Goal: Task Accomplishment & Management: Manage account settings

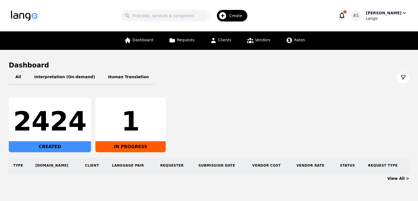
click at [396, 15] on div "[PERSON_NAME]" at bounding box center [384, 13] width 36 height 6
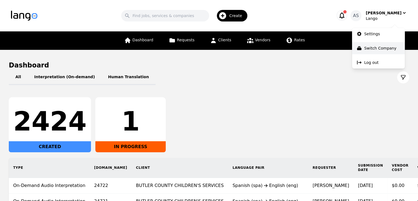
click at [389, 43] on button "Switch Company" at bounding box center [378, 48] width 53 height 12
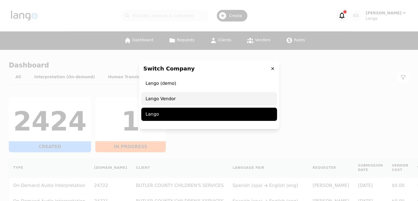
click at [214, 99] on span "Lango Vendor" at bounding box center [209, 98] width 136 height 13
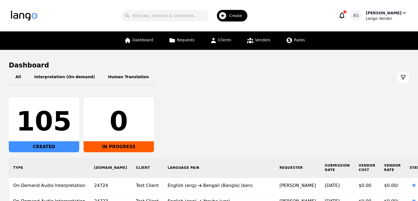
click at [396, 13] on div "[PERSON_NAME]" at bounding box center [384, 13] width 36 height 6
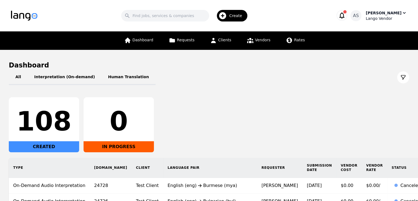
click at [379, 21] on div "Lango Vendor" at bounding box center [386, 19] width 41 height 6
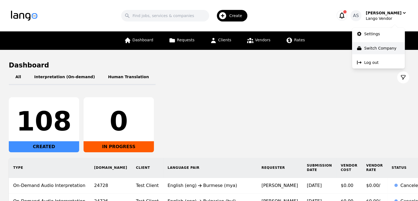
click at [366, 51] on button "Switch Company" at bounding box center [378, 48] width 53 height 12
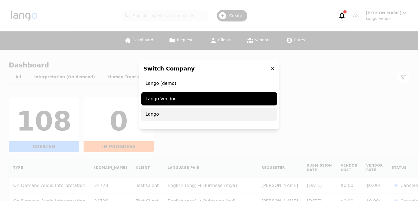
click at [180, 117] on span "Lango" at bounding box center [209, 114] width 136 height 13
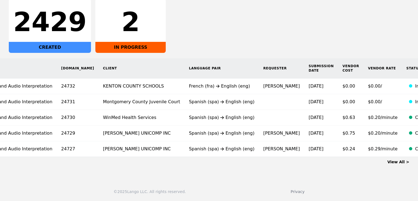
scroll to position [0, 47]
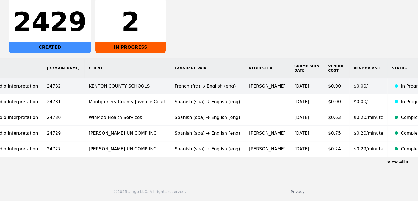
click at [189, 83] on div "French (fra) English (eng)" at bounding box center [208, 86] width 66 height 7
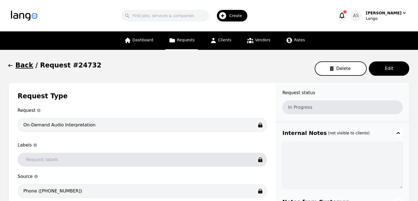
click at [8, 65] on icon "button" at bounding box center [11, 66] width 6 height 6
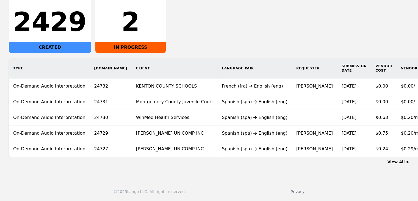
scroll to position [0, 47]
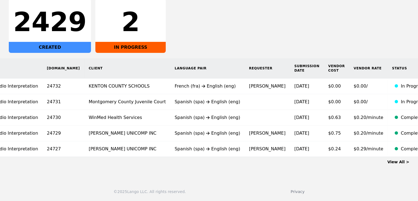
click at [404, 163] on link "View All >" at bounding box center [399, 162] width 22 height 4
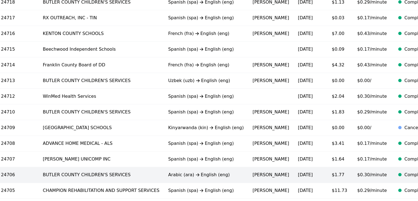
scroll to position [368, 0]
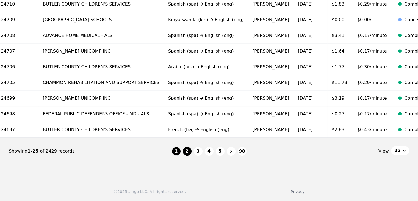
click at [188, 153] on button "2" at bounding box center [187, 151] width 9 height 9
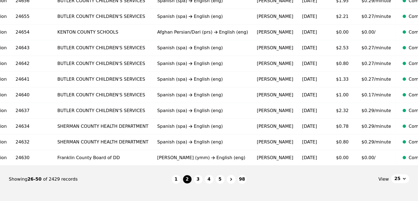
scroll to position [368, 0]
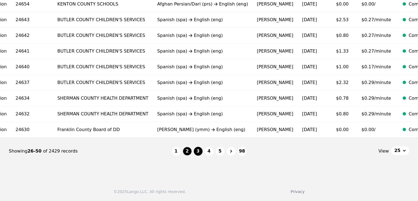
click at [199, 153] on button "3" at bounding box center [198, 151] width 9 height 9
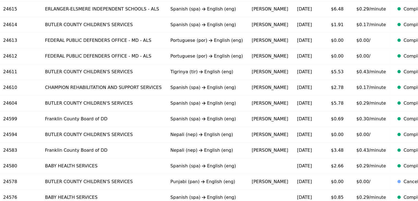
scroll to position [368, 0]
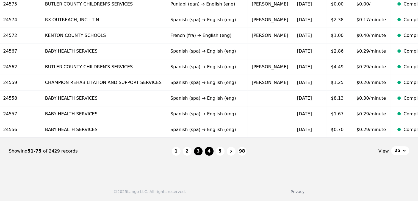
click at [209, 152] on button "4" at bounding box center [209, 151] width 9 height 9
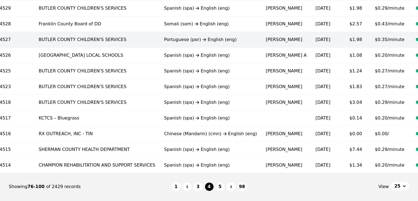
scroll to position [368, 0]
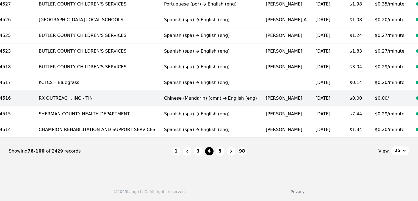
click at [188, 99] on td "Chinese (Mandarin) (cmn) English (eng)" at bounding box center [211, 99] width 102 height 16
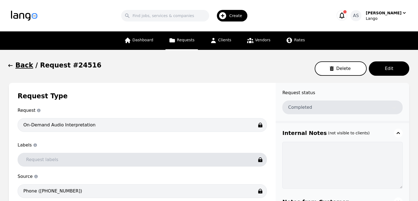
click at [10, 67] on icon "button" at bounding box center [11, 66] width 6 height 6
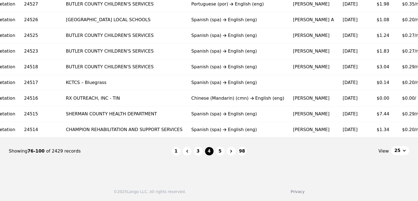
scroll to position [0, 97]
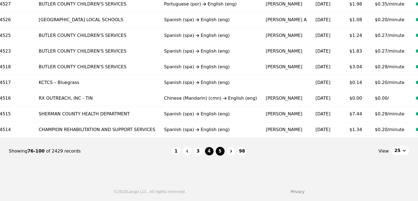
click at [221, 152] on button "5" at bounding box center [220, 151] width 9 height 9
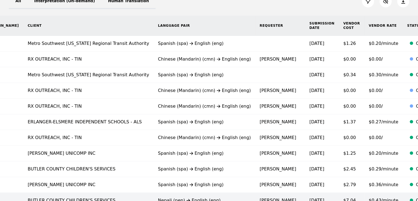
scroll to position [66, 0]
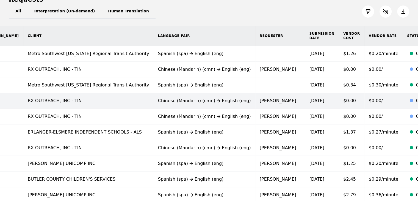
click at [256, 103] on td "Erika Black" at bounding box center [281, 101] width 50 height 16
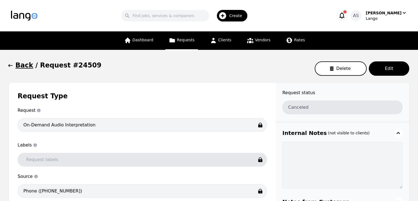
click at [14, 67] on button "Back" at bounding box center [21, 65] width 24 height 9
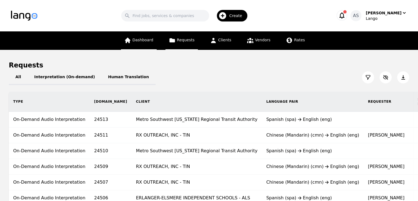
click at [141, 43] on link "Dashboard" at bounding box center [139, 40] width 36 height 18
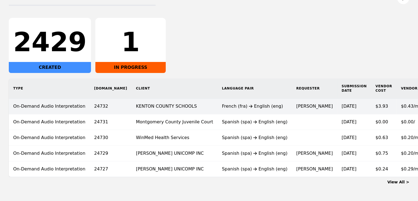
scroll to position [83, 0]
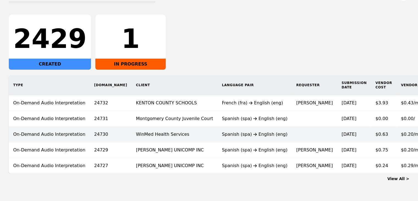
click at [173, 132] on td "WinMed Health Services" at bounding box center [175, 135] width 86 height 16
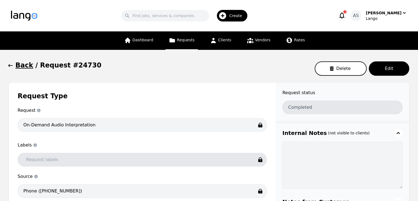
click at [10, 67] on icon "button" at bounding box center [11, 66] width 6 height 6
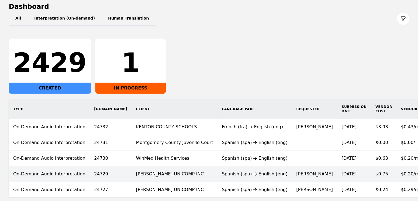
scroll to position [99, 0]
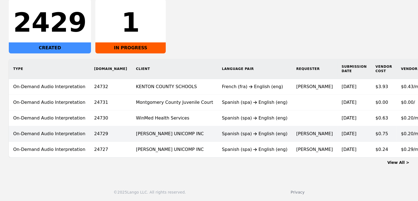
click at [252, 134] on icon at bounding box center [255, 134] width 7 height 4
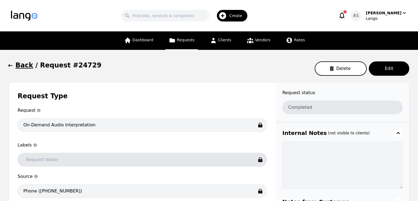
click at [12, 63] on icon "button" at bounding box center [11, 66] width 6 height 6
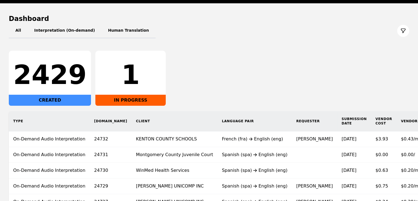
scroll to position [103, 0]
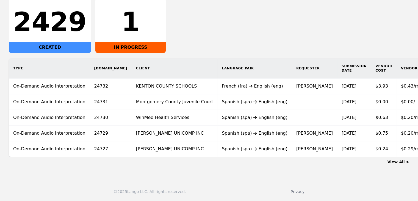
click at [222, 116] on div "Spanish (spa) English (eng)" at bounding box center [255, 117] width 66 height 7
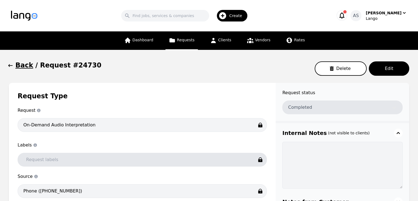
click at [9, 67] on icon "button" at bounding box center [11, 66] width 6 height 6
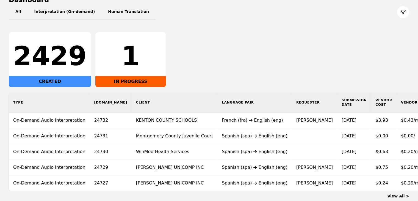
scroll to position [103, 0]
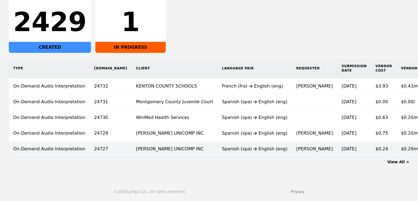
click at [234, 146] on div "Spanish (spa) English (eng)" at bounding box center [255, 149] width 66 height 7
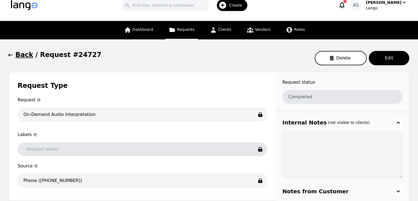
click at [11, 55] on icon "button" at bounding box center [11, 55] width 6 height 6
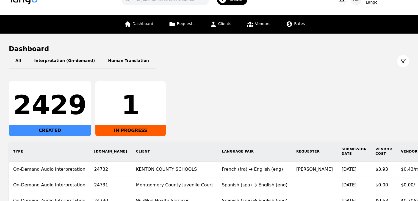
scroll to position [103, 0]
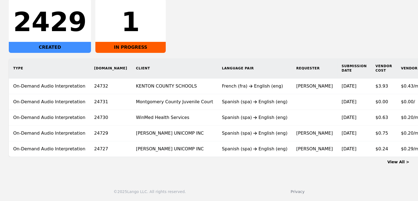
drag, startPoint x: 398, startPoint y: 161, endPoint x: 396, endPoint y: 162, distance: 2.9
click at [398, 161] on link "View All >" at bounding box center [399, 162] width 22 height 4
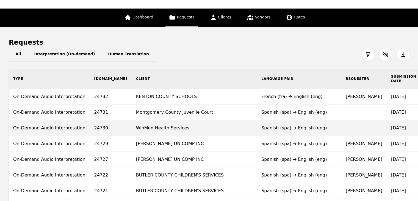
scroll to position [83, 0]
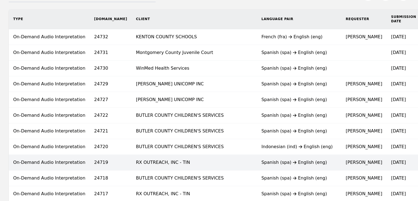
click at [214, 159] on td "RX OUTREACH, INC - TIN" at bounding box center [194, 163] width 125 height 16
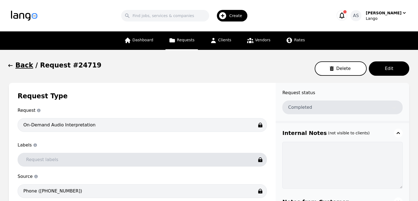
click at [11, 64] on icon "button" at bounding box center [11, 66] width 6 height 6
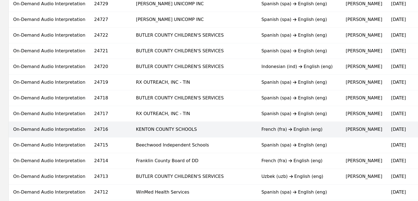
scroll to position [165, 0]
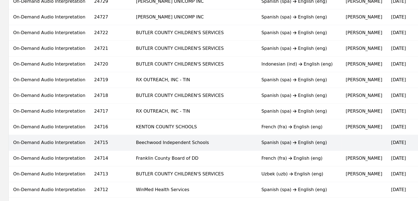
click at [207, 139] on td "Beechwood Independent Schools" at bounding box center [194, 143] width 125 height 16
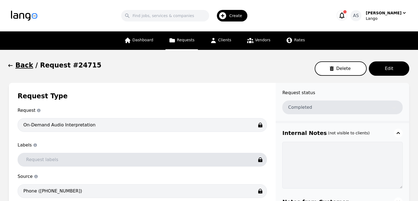
click at [12, 66] on icon "button" at bounding box center [10, 65] width 4 height 3
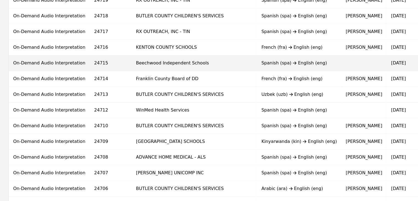
scroll to position [303, 0]
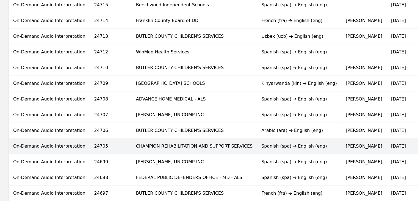
click at [215, 144] on td "CHAMPION REHABILITATION AND SUPPORT SERVICES" at bounding box center [194, 146] width 125 height 16
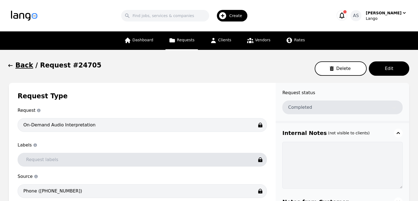
click at [12, 68] on icon "button" at bounding box center [11, 66] width 6 height 6
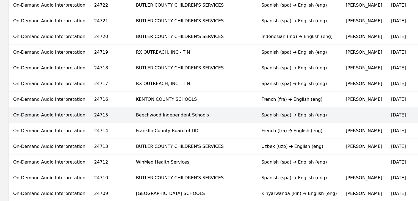
scroll to position [358, 0]
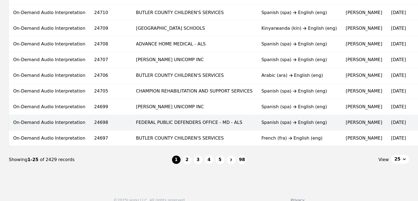
click at [189, 119] on td "FEDERAL PUBLIC DEFENDERS OFFICE - MD - ALS" at bounding box center [194, 123] width 125 height 16
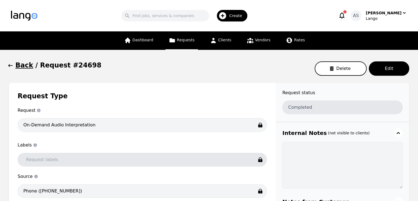
click at [12, 65] on icon "button" at bounding box center [11, 66] width 6 height 6
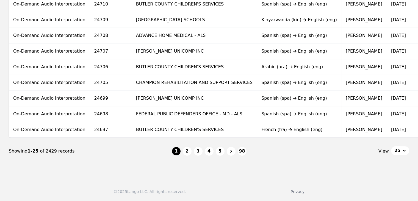
scroll to position [0, 93]
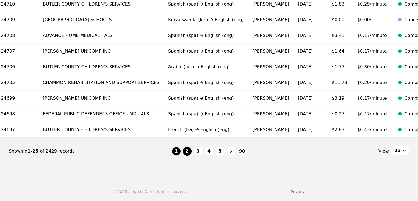
click at [186, 155] on button "2" at bounding box center [187, 151] width 9 height 9
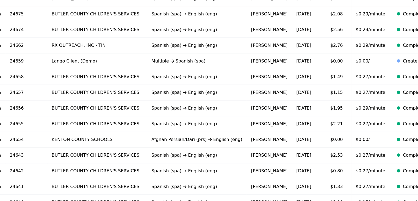
scroll to position [368, 0]
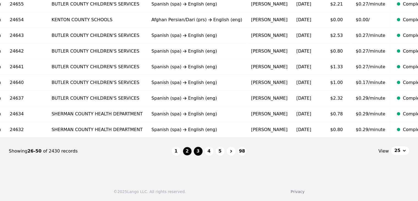
click at [199, 154] on button "3" at bounding box center [198, 151] width 9 height 9
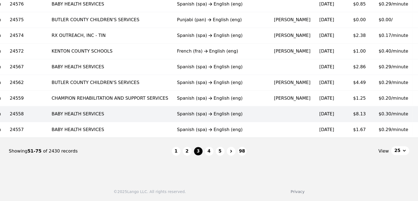
scroll to position [368, 0]
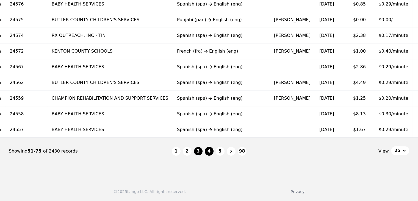
click at [209, 154] on button "4" at bounding box center [209, 151] width 9 height 9
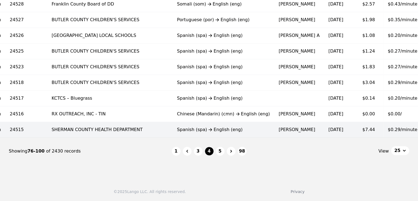
scroll to position [341, 0]
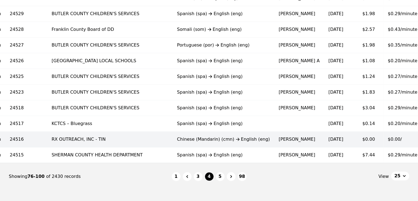
click at [275, 140] on td "Erika Black" at bounding box center [300, 140] width 50 height 16
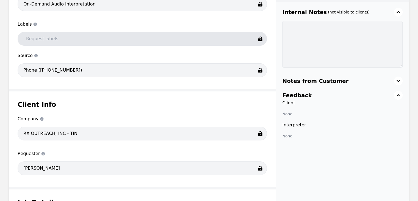
scroll to position [28, 0]
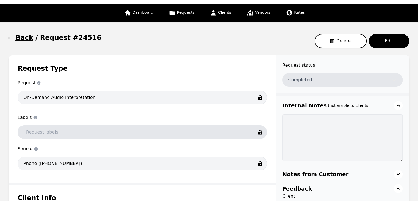
click at [11, 39] on icon "button" at bounding box center [11, 38] width 6 height 6
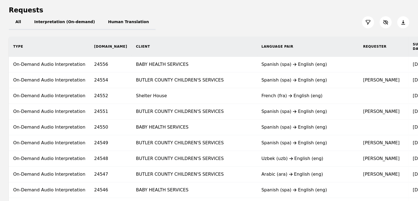
scroll to position [42, 0]
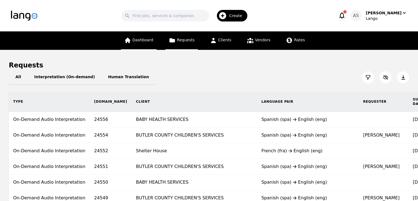
click at [143, 43] on link "Dashboard" at bounding box center [139, 40] width 36 height 18
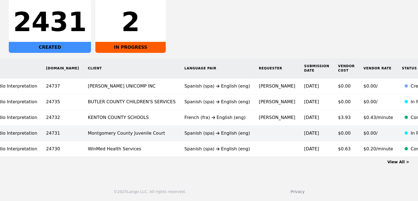
scroll to position [0, 56]
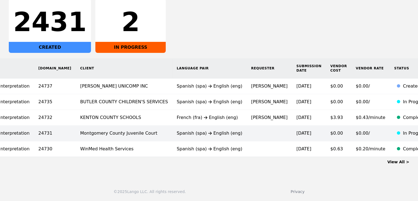
click at [247, 130] on td at bounding box center [269, 133] width 45 height 16
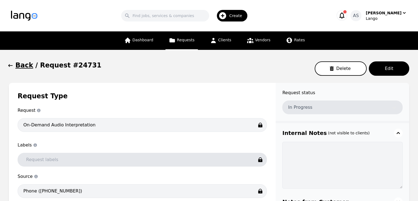
click at [11, 68] on icon "button" at bounding box center [11, 66] width 6 height 6
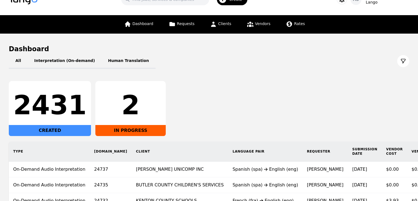
scroll to position [99, 0]
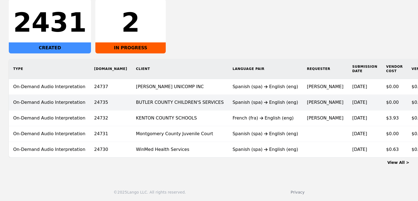
click at [228, 100] on td "Spanish (spa) English (eng)" at bounding box center [265, 103] width 75 height 16
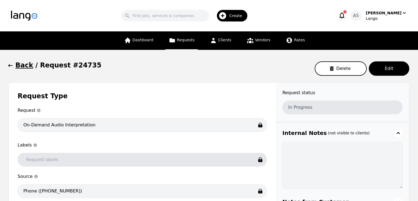
click at [12, 66] on icon "button" at bounding box center [10, 65] width 4 height 3
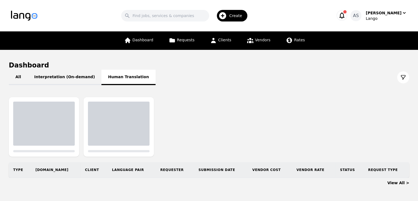
scroll to position [16, 0]
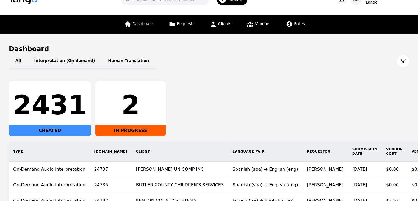
drag, startPoint x: 230, startPoint y: 94, endPoint x: 234, endPoint y: 95, distance: 4.2
click at [234, 96] on div "2431 CREATED 2 IN PROGRESS" at bounding box center [209, 108] width 401 height 55
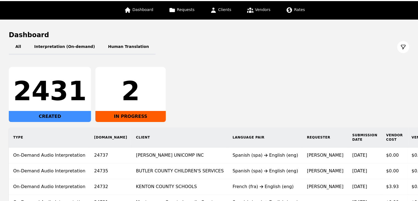
scroll to position [0, 0]
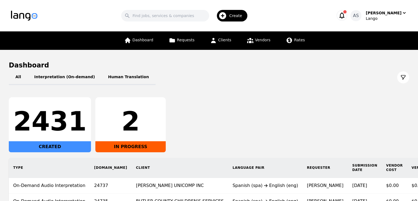
click at [264, 98] on div "2431 CREATED 2 IN PROGRESS" at bounding box center [209, 124] width 401 height 55
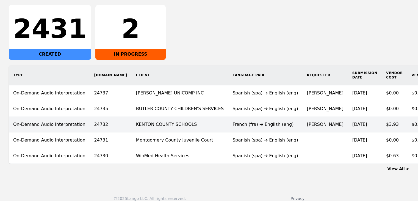
scroll to position [103, 0]
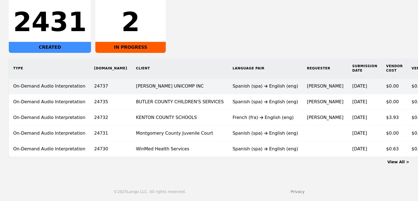
click at [303, 81] on td "Sean Nah" at bounding box center [325, 86] width 45 height 16
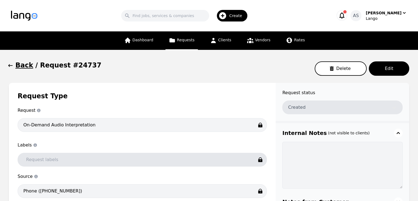
click at [8, 65] on icon "button" at bounding box center [11, 66] width 6 height 6
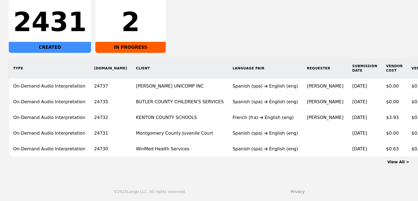
scroll to position [0, 56]
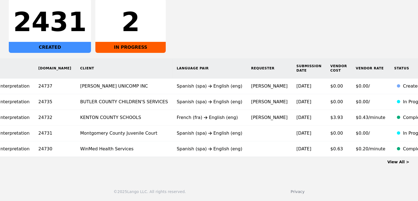
click at [393, 164] on main "Dashboard All Interpretation (On-demand) Human Translation 2431 CREATED 2 IN PR…" at bounding box center [209, 62] width 418 height 225
click at [395, 163] on link "View All >" at bounding box center [399, 162] width 22 height 4
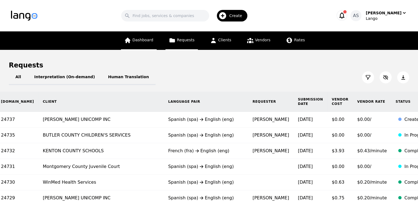
click at [151, 34] on link "Dashboard" at bounding box center [139, 40] width 36 height 18
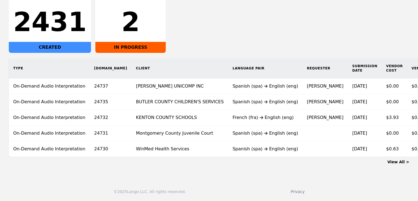
click at [206, 31] on div "2431 CREATED 2 IN PROGRESS" at bounding box center [209, 25] width 401 height 55
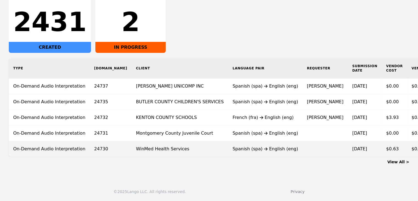
click at [233, 146] on div "Spanish (spa) English (eng)" at bounding box center [266, 149] width 66 height 7
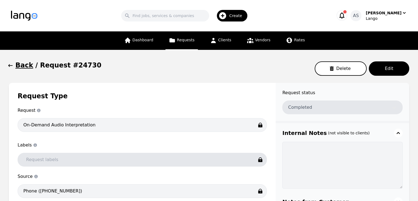
click at [11, 67] on icon "button" at bounding box center [11, 66] width 6 height 6
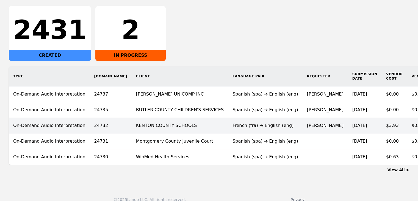
scroll to position [99, 0]
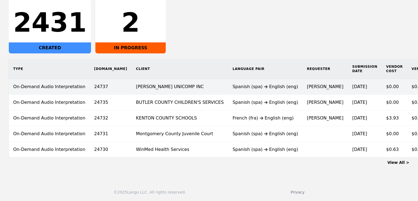
click at [165, 87] on td "[PERSON_NAME] UNICOMP INC" at bounding box center [180, 87] width 97 height 16
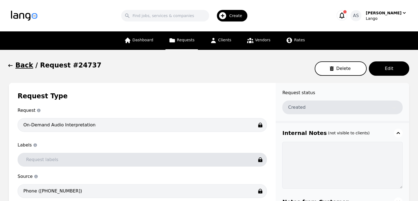
click at [8, 65] on icon "button" at bounding box center [11, 66] width 6 height 6
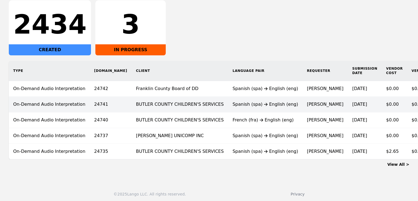
scroll to position [103, 0]
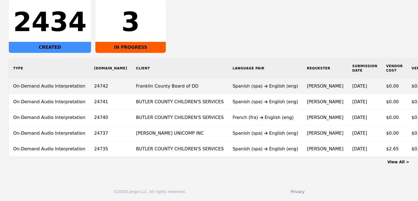
click at [233, 83] on div "Spanish (spa) English (eng)" at bounding box center [266, 86] width 66 height 7
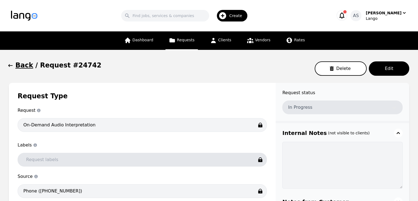
click at [10, 61] on span "button" at bounding box center [11, 65] width 6 height 9
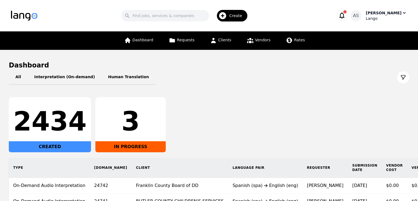
click at [392, 18] on div "Lango" at bounding box center [386, 19] width 41 height 6
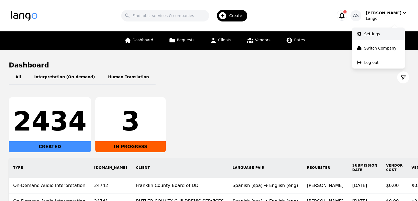
click at [381, 33] on link "Settings" at bounding box center [378, 34] width 53 height 12
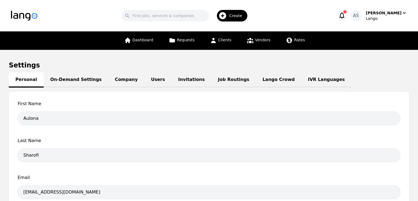
click at [212, 80] on link "Job Routings" at bounding box center [234, 79] width 45 height 15
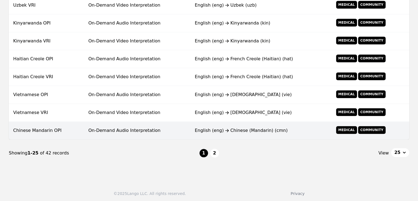
click at [97, 128] on td "On-Demand Audio Interpretation" at bounding box center [137, 131] width 106 height 18
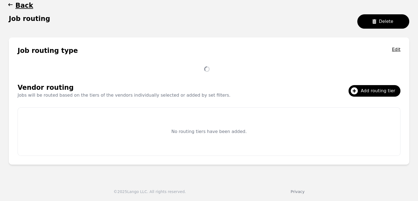
scroll to position [106, 0]
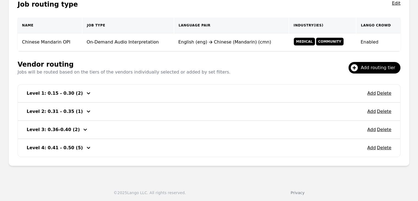
click at [85, 91] on icon "button" at bounding box center [88, 93] width 7 height 7
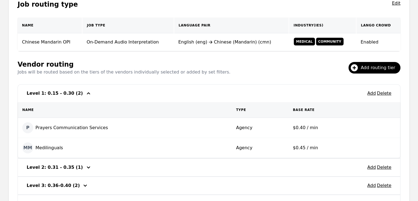
scroll to position [162, 0]
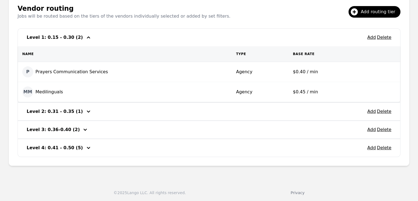
click at [84, 115] on button "button" at bounding box center [88, 111] width 9 height 9
click at [87, 110] on icon "button" at bounding box center [88, 111] width 3 height 2
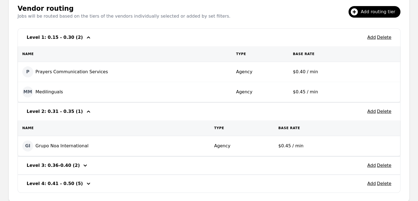
click at [82, 166] on icon "button" at bounding box center [85, 165] width 7 height 7
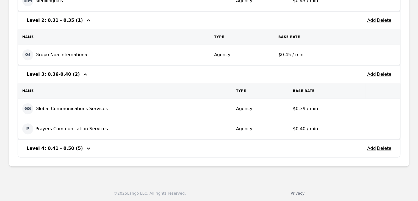
scroll to position [253, 0]
click at [85, 146] on icon "button" at bounding box center [88, 148] width 7 height 7
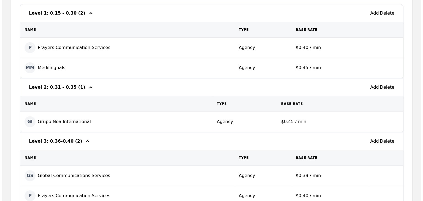
scroll to position [171, 0]
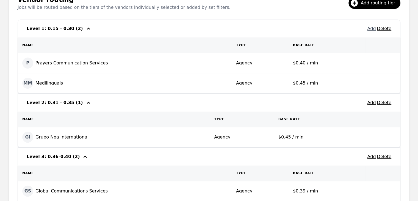
click at [374, 29] on button "Add" at bounding box center [372, 28] width 9 height 7
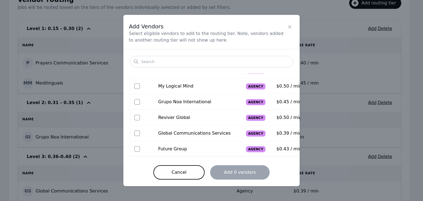
scroll to position [28, 0]
click at [180, 176] on button "Cancel" at bounding box center [178, 172] width 51 height 14
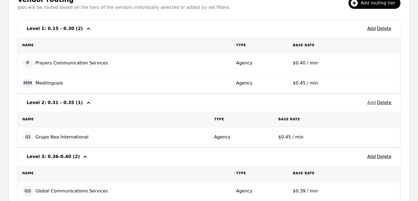
click at [372, 100] on button "Add" at bounding box center [372, 102] width 9 height 7
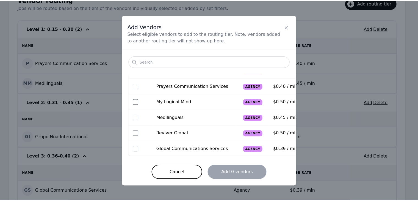
scroll to position [43, 0]
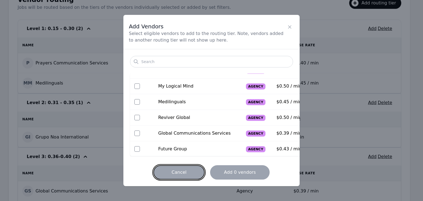
click at [190, 168] on button "Cancel" at bounding box center [178, 172] width 51 height 14
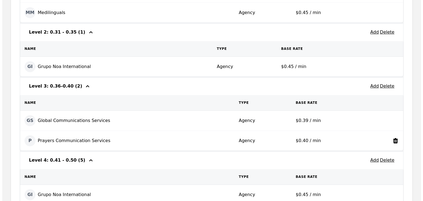
scroll to position [253, 0]
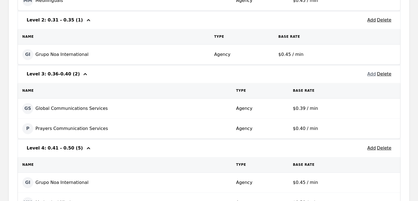
click at [372, 75] on button "Add" at bounding box center [372, 74] width 9 height 7
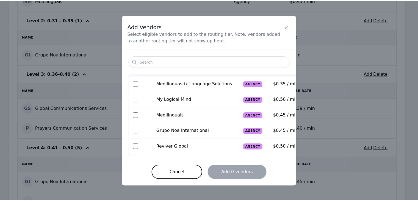
scroll to position [28, 0]
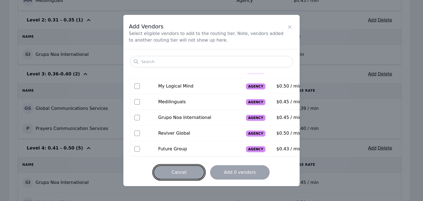
click at [189, 173] on button "Cancel" at bounding box center [178, 172] width 51 height 14
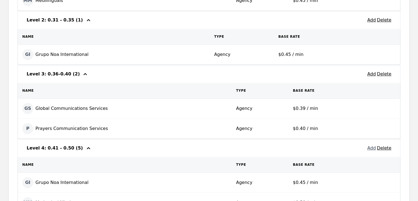
click at [370, 148] on button "Add" at bounding box center [372, 148] width 9 height 7
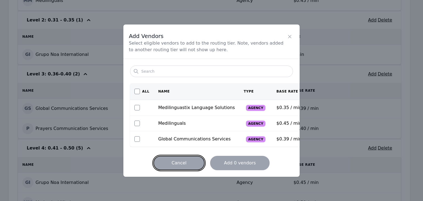
click at [185, 160] on button "Cancel" at bounding box center [178, 163] width 51 height 14
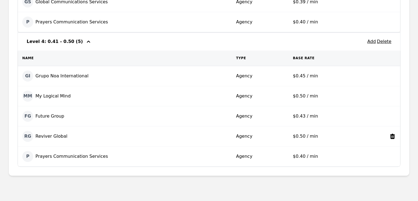
scroll to position [363, 0]
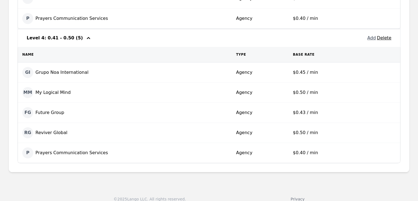
click at [373, 37] on button "Add" at bounding box center [372, 38] width 9 height 7
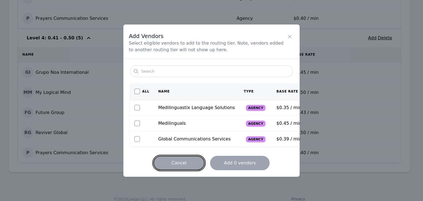
click at [185, 161] on button "Cancel" at bounding box center [178, 163] width 51 height 14
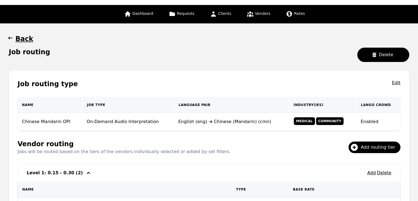
scroll to position [0, 0]
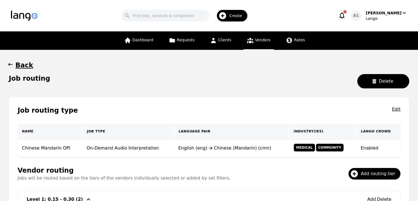
click at [251, 42] on icon at bounding box center [250, 40] width 6 height 5
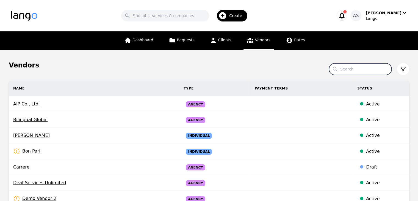
click at [363, 69] on input "Search" at bounding box center [360, 69] width 63 height 12
type input "one world"
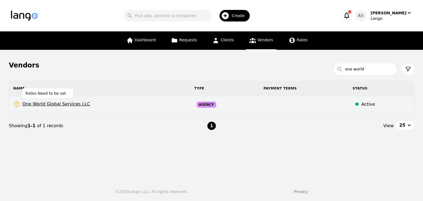
click at [79, 107] on span "One World Global Services LLC" at bounding box center [51, 104] width 77 height 7
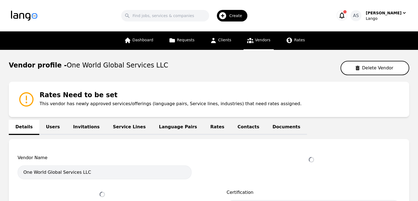
select select "active"
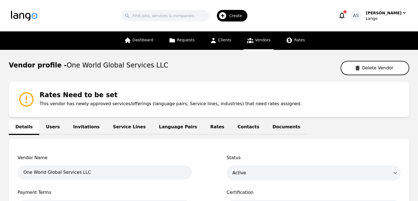
click at [204, 127] on link "Rates" at bounding box center [217, 127] width 27 height 15
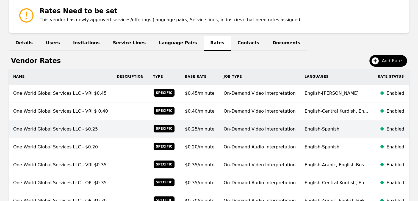
scroll to position [138, 0]
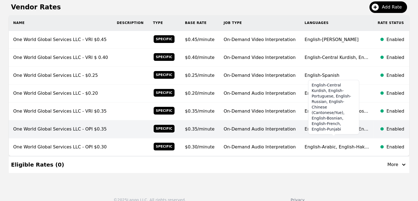
click at [344, 129] on span "English-Central Kurdish, En..." at bounding box center [337, 128] width 64 height 5
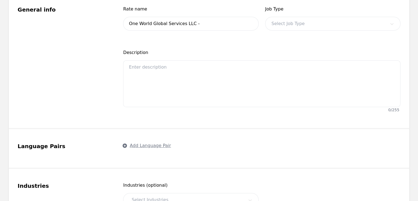
type input "One World Global Services LLC - OPI $0.35"
type input "0.35"
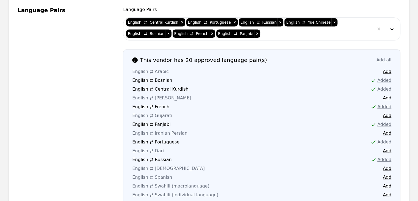
scroll to position [275, 0]
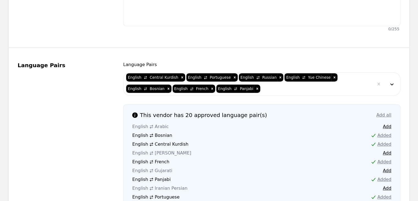
click at [261, 82] on div at bounding box center [317, 88] width 113 height 13
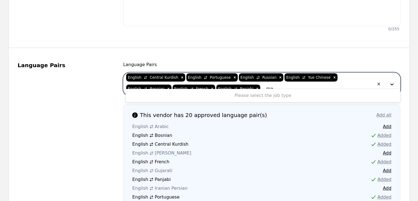
type input "m"
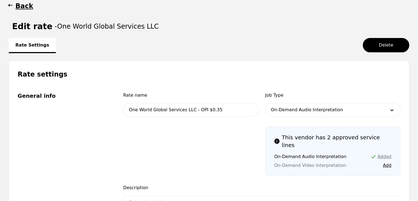
scroll to position [55, 0]
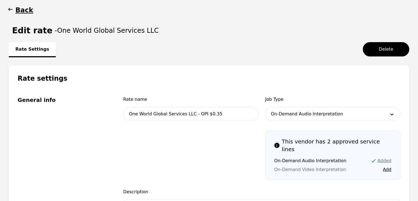
click at [10, 11] on icon "button" at bounding box center [11, 10] width 6 height 6
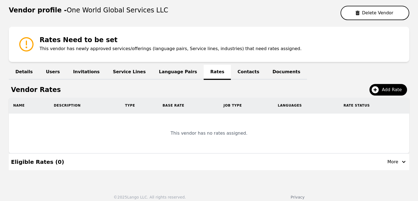
scroll to position [60, 0]
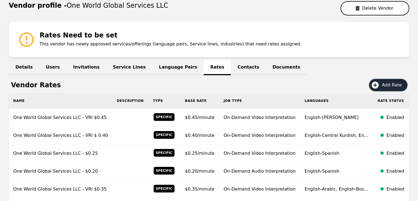
click at [398, 83] on span "Add Rate" at bounding box center [394, 85] width 24 height 7
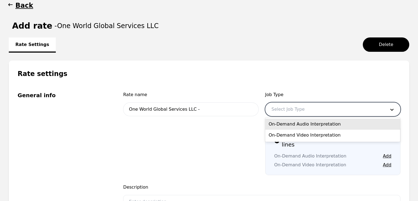
click at [315, 103] on div at bounding box center [325, 109] width 118 height 13
click at [312, 126] on div "On-Demand Audio Interpretation" at bounding box center [333, 124] width 135 height 11
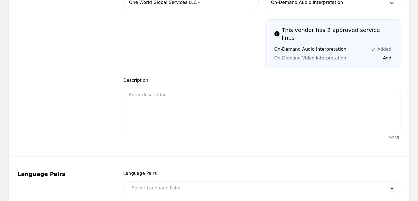
scroll to position [252, 0]
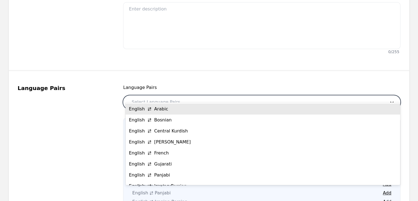
click at [296, 97] on div at bounding box center [255, 101] width 258 height 13
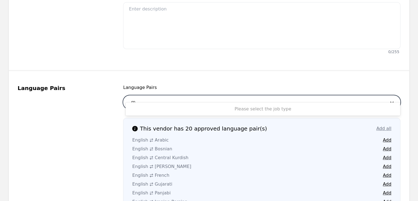
scroll to position [0, 0]
type input "m"
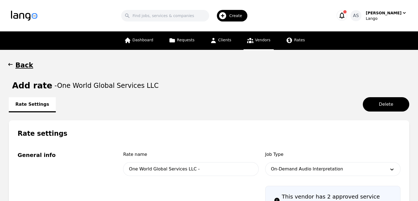
click at [9, 64] on icon "button" at bounding box center [10, 64] width 4 height 3
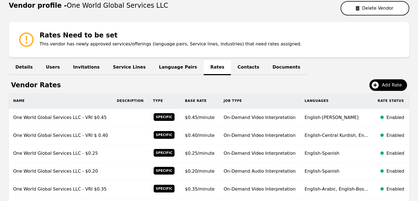
click at [106, 69] on link "Service Lines" at bounding box center [129, 67] width 46 height 15
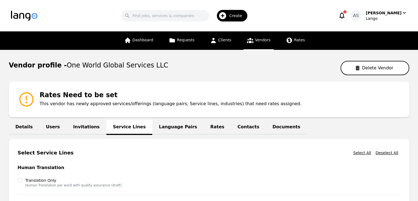
click at [77, 125] on link "Invitations" at bounding box center [87, 127] width 40 height 15
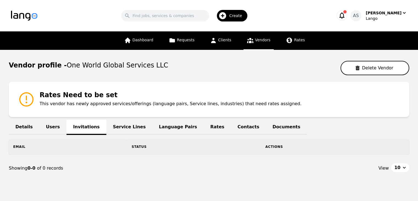
click at [154, 123] on link "Language Pairs" at bounding box center [177, 127] width 51 height 15
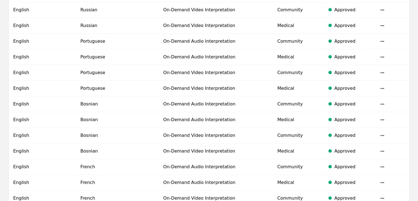
scroll to position [423, 0]
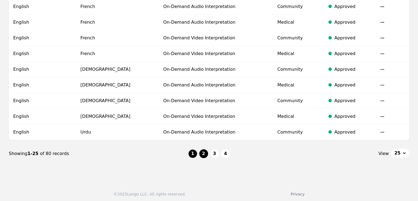
click at [203, 151] on button "2" at bounding box center [203, 153] width 9 height 9
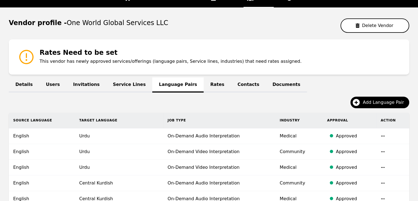
scroll to position [423, 0]
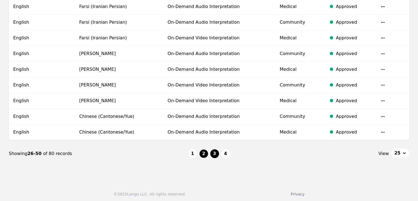
click at [216, 150] on button "3" at bounding box center [214, 153] width 9 height 9
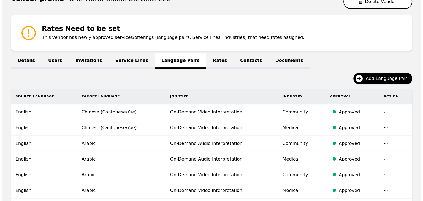
scroll to position [65, 0]
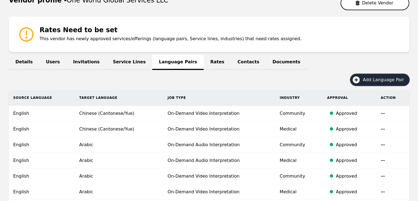
click at [387, 75] on button "Add Language Pair" at bounding box center [380, 80] width 59 height 12
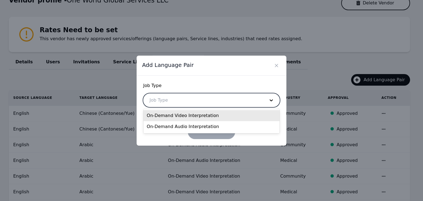
click at [175, 96] on div at bounding box center [202, 100] width 119 height 13
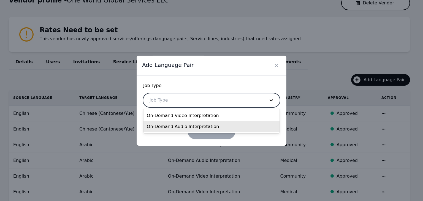
click at [194, 123] on div "On-Demand Audio Interpretation" at bounding box center [211, 126] width 136 height 11
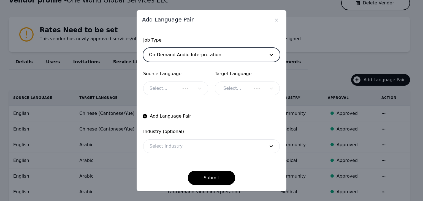
click at [188, 84] on div "Select..." at bounding box center [175, 88] width 65 height 14
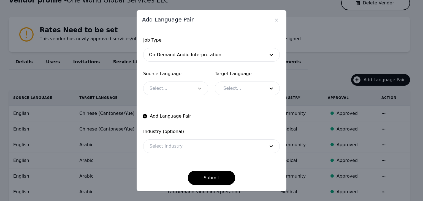
click at [198, 91] on icon at bounding box center [200, 89] width 6 height 6
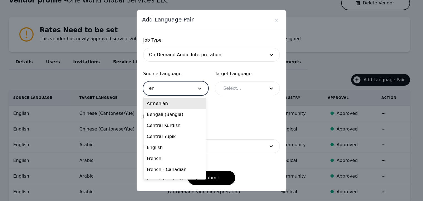
type input "eng"
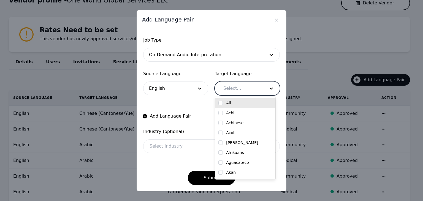
click at [227, 87] on div at bounding box center [240, 88] width 46 height 13
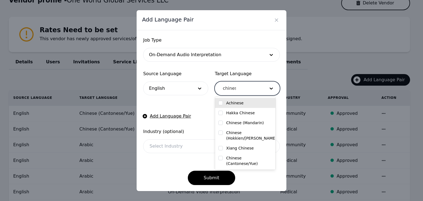
type input "chinese"
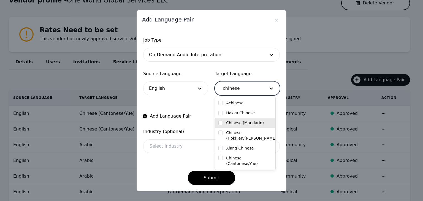
click at [243, 124] on label "Chinese (Mandarin)" at bounding box center [245, 123] width 38 height 6
checkbox input "true"
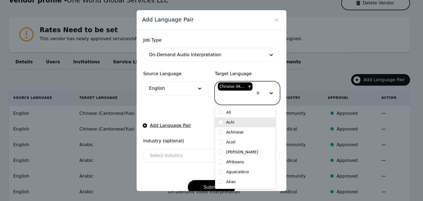
click at [176, 114] on form "Job Type On-Demand Audio Interpretation Source Language English Target Language…" at bounding box center [211, 115] width 136 height 157
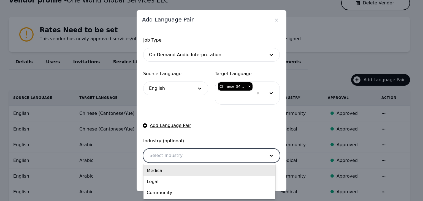
click at [197, 154] on div at bounding box center [202, 155] width 119 height 13
click at [189, 172] on div "Medical" at bounding box center [209, 170] width 132 height 11
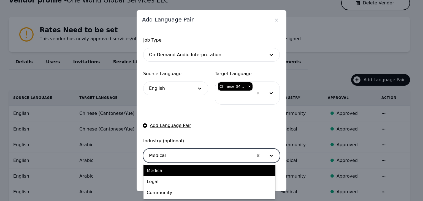
click at [195, 154] on div at bounding box center [198, 155] width 110 height 13
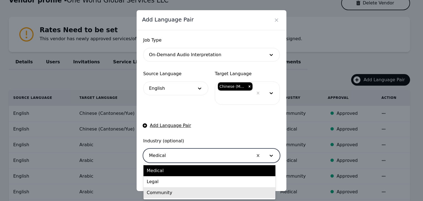
click at [186, 192] on div "Community" at bounding box center [209, 192] width 132 height 11
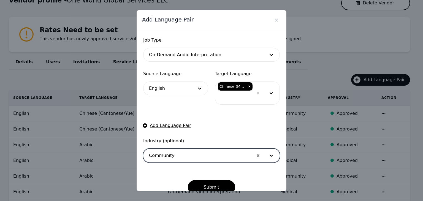
scroll to position [10, 0]
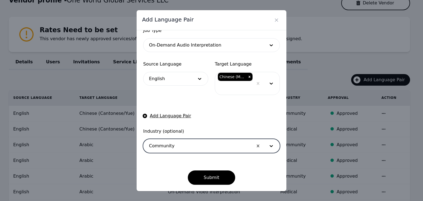
click at [230, 144] on div at bounding box center [198, 145] width 110 height 13
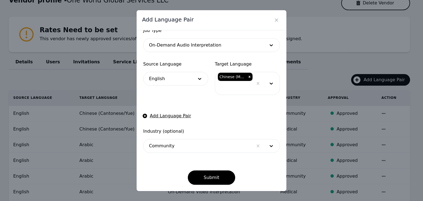
click at [233, 111] on form "Job Type On-Demand Audio Interpretation Source Language English Target Language…" at bounding box center [211, 105] width 136 height 157
click at [214, 177] on button "Submit" at bounding box center [212, 177] width 48 height 14
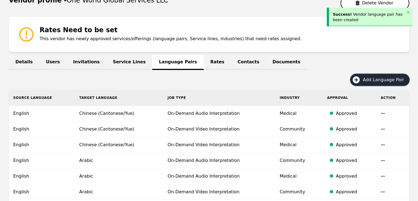
click at [387, 80] on span "Add Language Pair" at bounding box center [385, 79] width 45 height 7
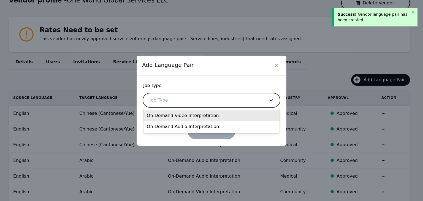
click at [210, 99] on div at bounding box center [202, 100] width 119 height 13
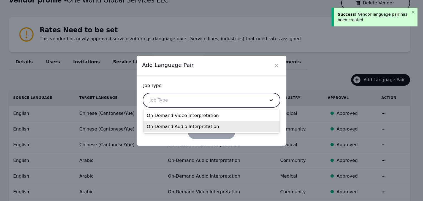
click at [194, 126] on div "On-Demand Audio Interpretation" at bounding box center [211, 126] width 136 height 11
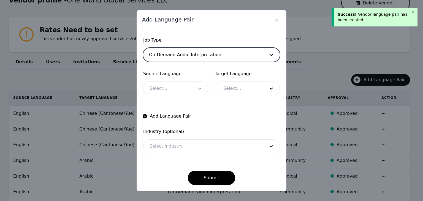
click at [191, 93] on div at bounding box center [199, 88] width 17 height 13
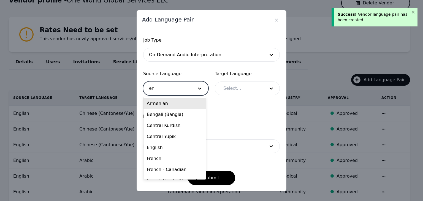
type input "eng"
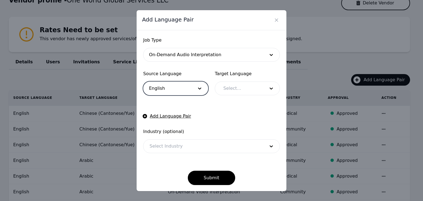
click at [242, 88] on div at bounding box center [240, 88] width 46 height 13
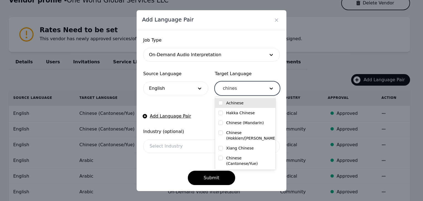
type input "chinese"
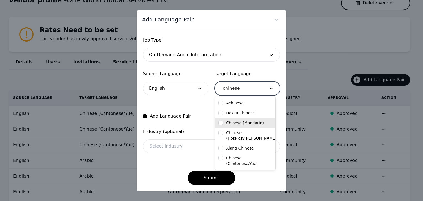
click at [240, 121] on label "Chinese (Mandarin)" at bounding box center [245, 123] width 38 height 6
checkbox input "true"
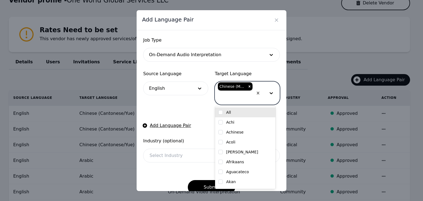
click at [182, 153] on div at bounding box center [202, 155] width 119 height 13
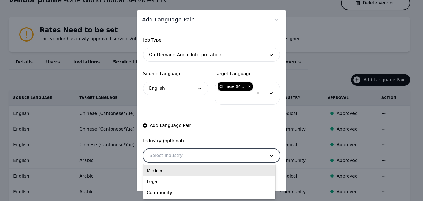
click at [184, 173] on div "Medical" at bounding box center [209, 170] width 132 height 11
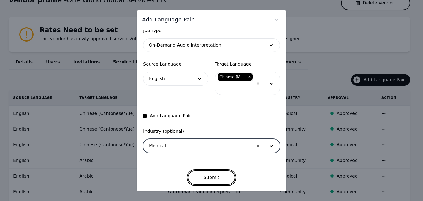
click at [212, 176] on button "Submit" at bounding box center [212, 177] width 48 height 14
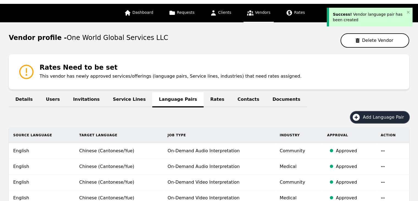
scroll to position [0, 0]
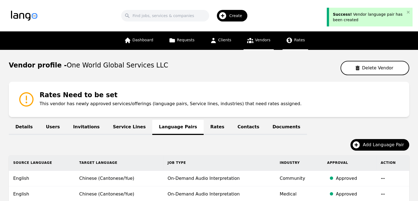
click at [289, 41] on icon at bounding box center [290, 41] width 6 height 6
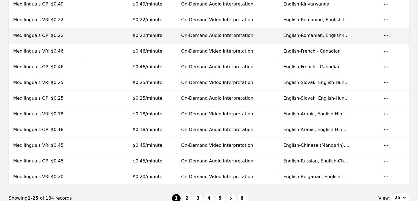
scroll to position [366, 0]
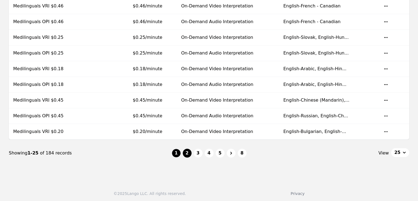
click at [188, 151] on button "2" at bounding box center [187, 153] width 9 height 9
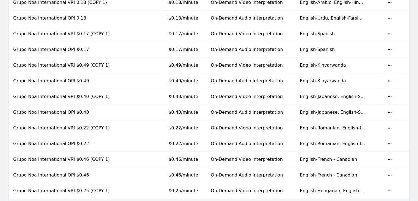
scroll to position [366, 0]
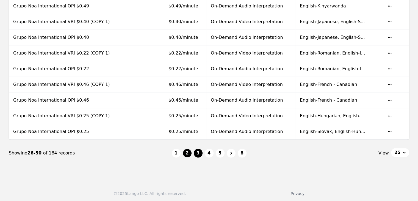
click at [202, 152] on button "3" at bounding box center [198, 153] width 9 height 9
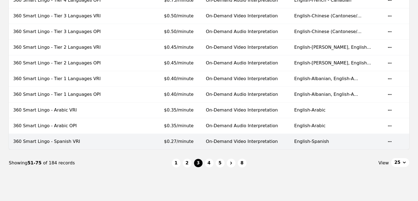
scroll to position [358, 0]
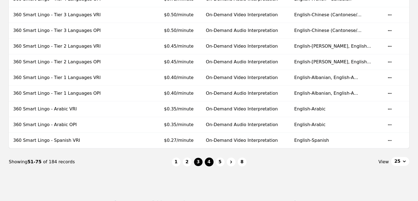
click at [209, 160] on button "4" at bounding box center [209, 161] width 9 height 9
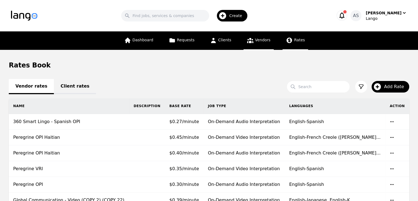
click at [262, 39] on span "Vendors" at bounding box center [262, 40] width 15 height 4
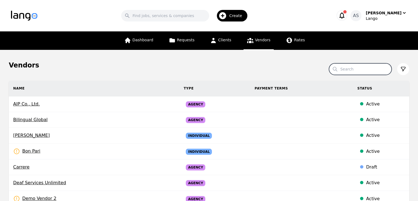
click at [351, 68] on input "Search" at bounding box center [360, 69] width 63 height 12
type input "one"
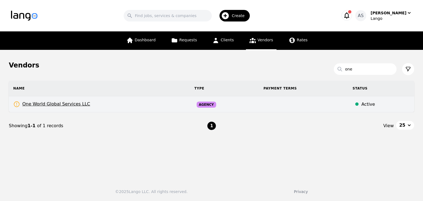
click at [133, 106] on td "One World Global Services LLC Rates Need to be set" at bounding box center [99, 104] width 181 height 16
select select "active"
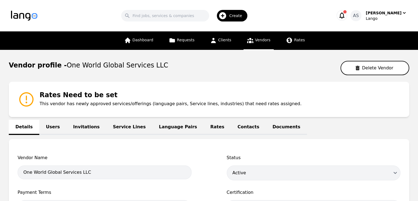
click at [204, 126] on link "Rates" at bounding box center [217, 127] width 27 height 15
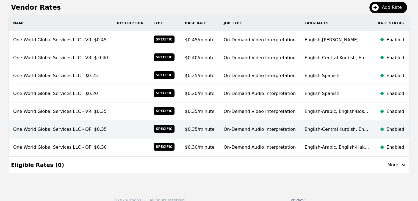
scroll to position [138, 0]
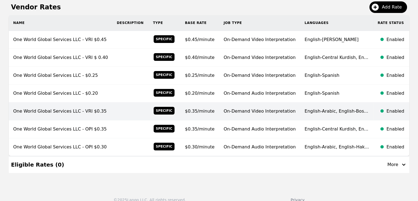
click at [256, 106] on td "On-Demand Video Interpretation" at bounding box center [260, 111] width 81 height 18
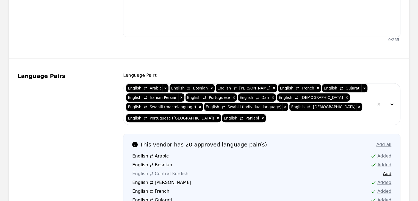
scroll to position [248, 0]
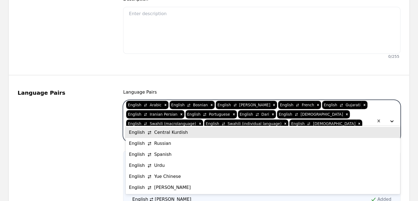
click at [372, 128] on div at bounding box center [321, 134] width 108 height 13
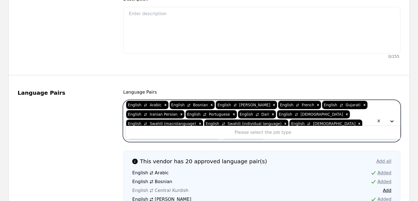
type input "m"
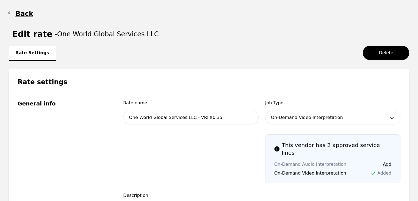
scroll to position [0, 0]
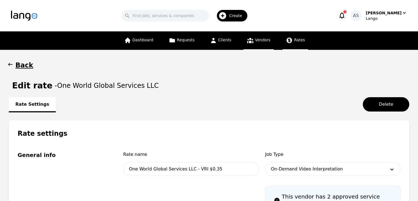
click at [286, 43] on icon at bounding box center [289, 40] width 7 height 7
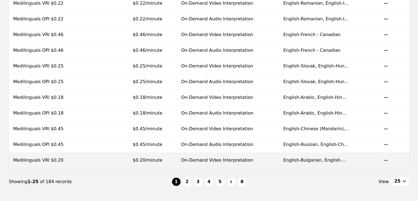
scroll to position [366, 0]
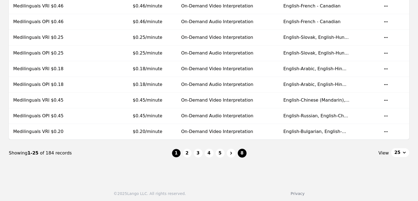
click at [244, 153] on button "8" at bounding box center [242, 153] width 9 height 9
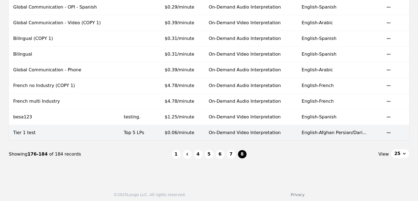
scroll to position [116, 0]
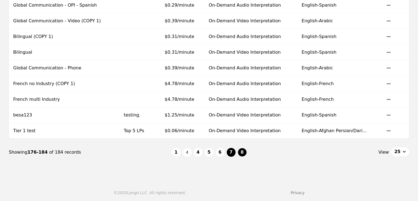
click at [232, 152] on button "7" at bounding box center [231, 152] width 9 height 9
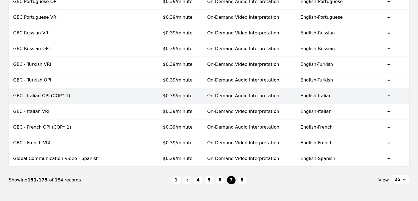
scroll to position [366, 0]
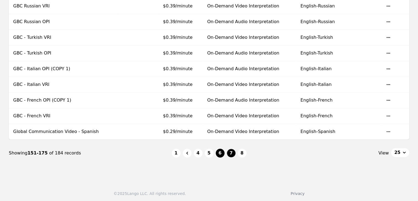
click at [220, 152] on button "6" at bounding box center [220, 153] width 9 height 9
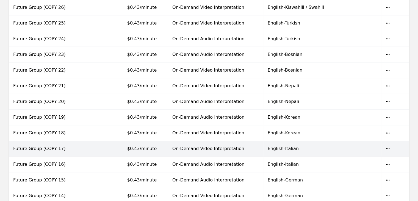
scroll to position [366, 0]
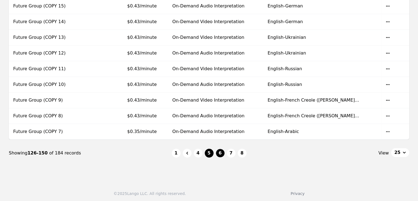
click at [208, 152] on button "5" at bounding box center [209, 153] width 9 height 9
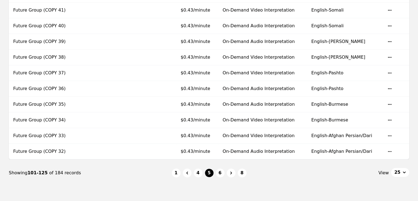
scroll to position [366, 0]
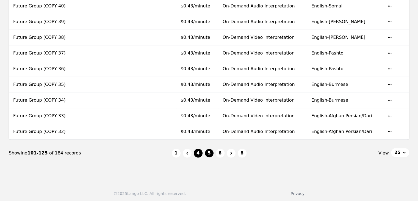
click at [199, 154] on button "4" at bounding box center [198, 153] width 9 height 9
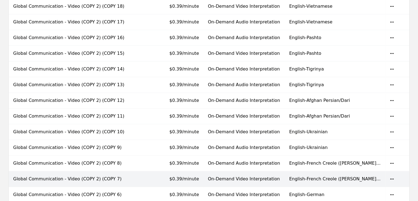
scroll to position [366, 0]
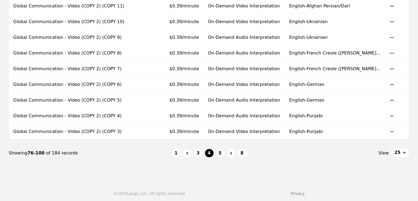
click at [194, 149] on li "3" at bounding box center [198, 153] width 9 height 9
click at [200, 151] on button "3" at bounding box center [198, 153] width 9 height 9
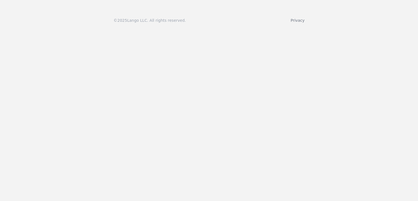
scroll to position [402, 0]
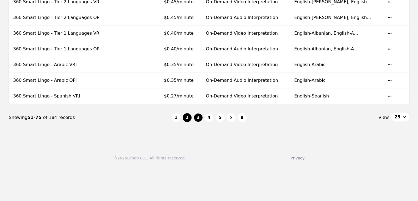
click at [190, 117] on button "2" at bounding box center [187, 117] width 9 height 9
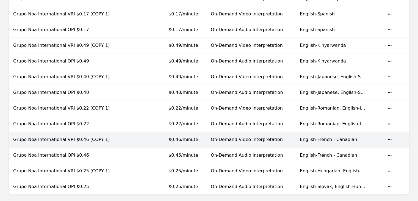
scroll to position [366, 0]
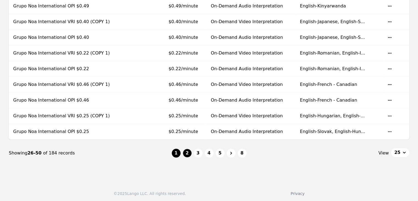
click at [179, 150] on button "1" at bounding box center [176, 153] width 9 height 9
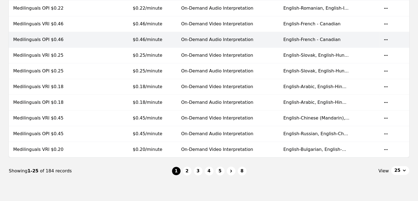
scroll to position [366, 0]
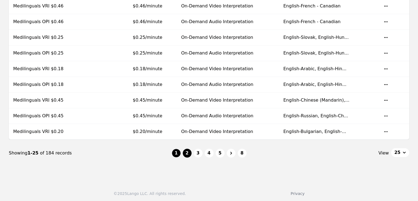
click at [189, 152] on button "2" at bounding box center [187, 153] width 9 height 9
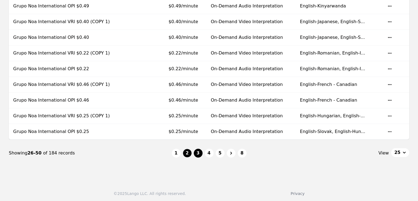
click at [201, 151] on button "3" at bounding box center [198, 153] width 9 height 9
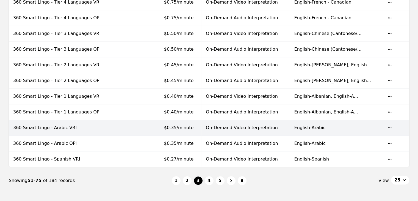
scroll to position [366, 0]
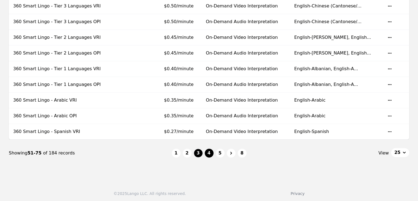
click at [207, 151] on button "4" at bounding box center [209, 153] width 9 height 9
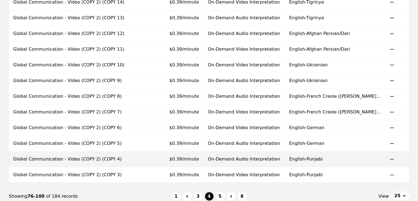
scroll to position [366, 0]
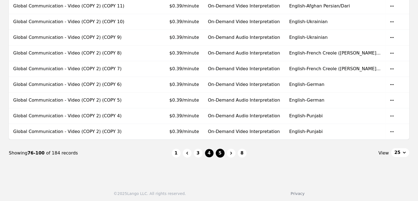
click at [221, 151] on button "5" at bounding box center [220, 153] width 9 height 9
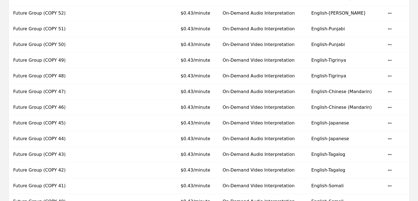
scroll to position [366, 0]
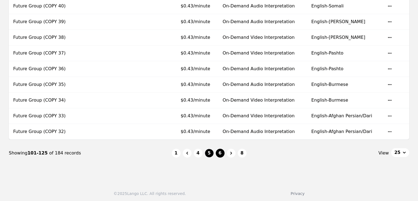
click at [220, 149] on button "6" at bounding box center [220, 153] width 9 height 9
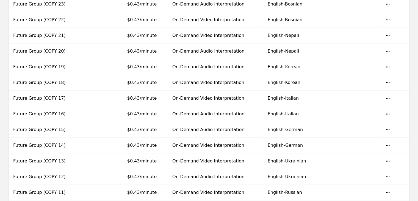
scroll to position [366, 0]
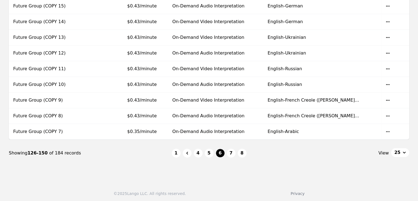
click at [227, 153] on li "7" at bounding box center [231, 153] width 9 height 9
click at [229, 154] on button "7" at bounding box center [231, 153] width 9 height 9
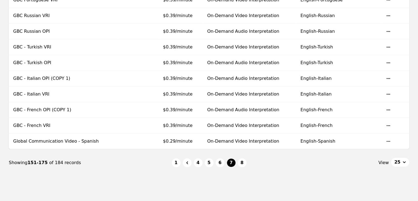
scroll to position [366, 0]
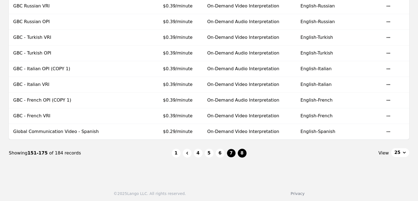
click at [242, 149] on button "8" at bounding box center [242, 153] width 9 height 9
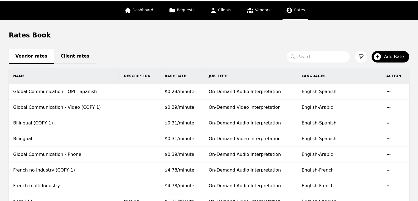
scroll to position [6, 0]
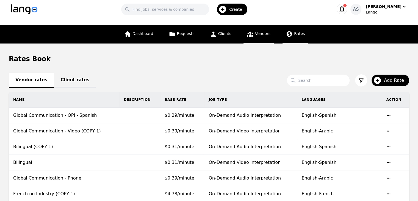
click at [250, 33] on icon at bounding box center [250, 34] width 7 height 7
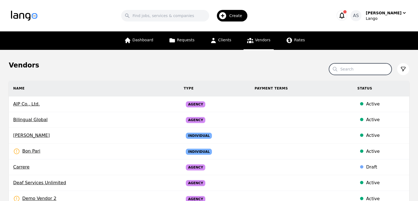
click at [353, 68] on input "Search" at bounding box center [360, 69] width 63 height 12
click at [346, 13] on icon "button" at bounding box center [342, 16] width 8 height 8
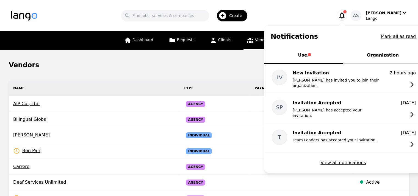
click at [346, 13] on icon "button" at bounding box center [342, 16] width 8 height 8
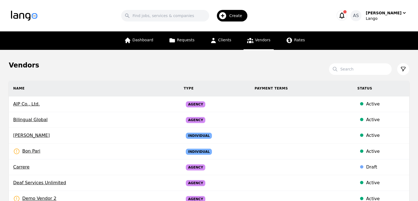
click at [265, 45] on link "Vendors" at bounding box center [259, 40] width 30 height 18
click at [294, 43] on link "Rates" at bounding box center [296, 40] width 26 height 18
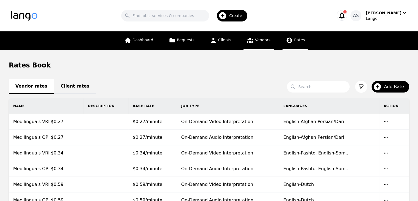
click at [248, 41] on icon at bounding box center [250, 40] width 6 height 5
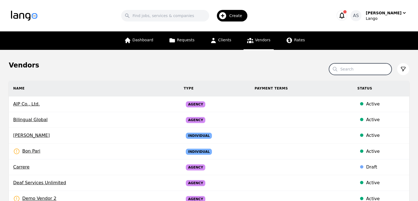
click at [349, 71] on input "Search" at bounding box center [360, 69] width 63 height 12
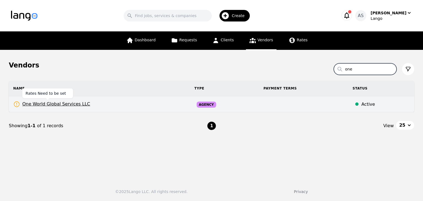
type input "one"
click at [67, 105] on span "One World Global Services LLC" at bounding box center [51, 104] width 77 height 7
select select "active"
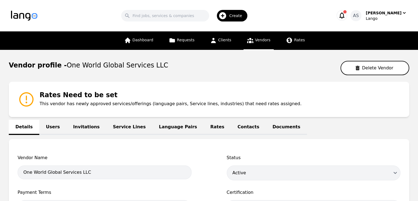
click at [204, 127] on link "Rates" at bounding box center [217, 127] width 27 height 15
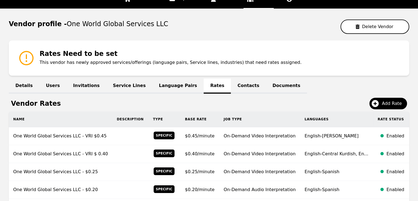
scroll to position [138, 0]
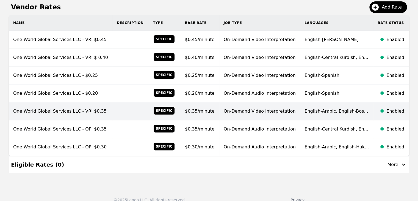
click at [132, 110] on td at bounding box center [131, 111] width 36 height 18
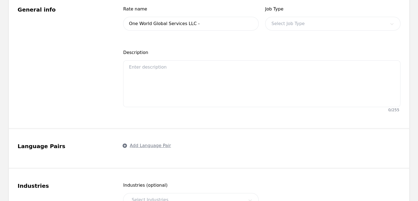
type input "One World Global Services LLC - VRI $0.35"
type input "0.35"
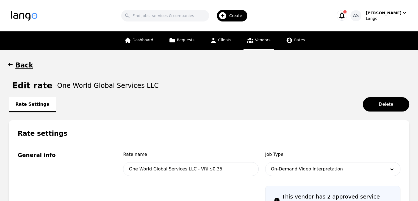
click at [9, 65] on icon "button" at bounding box center [10, 64] width 4 height 3
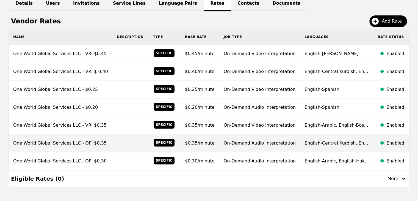
scroll to position [142, 0]
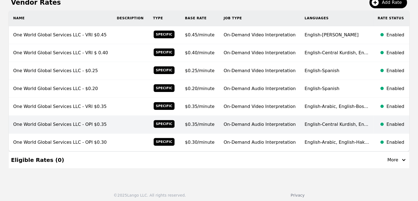
click at [205, 124] on span "$0.35/minute" at bounding box center [200, 124] width 30 height 5
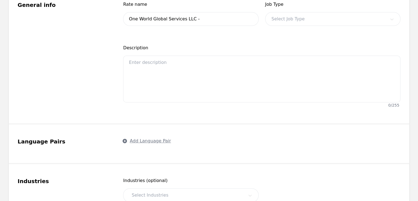
type input "One World Global Services LLC - OPI $0.35"
type input "0.35"
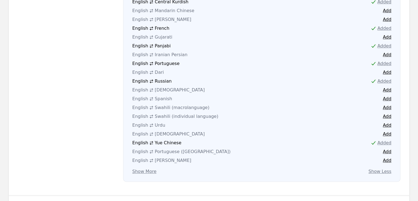
scroll to position [390, 0]
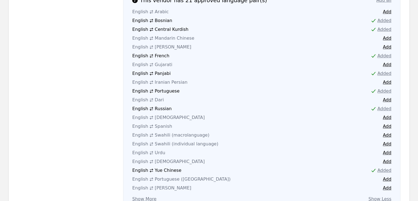
click at [175, 35] on span "Mandarin Chinese" at bounding box center [175, 38] width 40 height 7
click at [387, 35] on button "Add" at bounding box center [387, 38] width 9 height 7
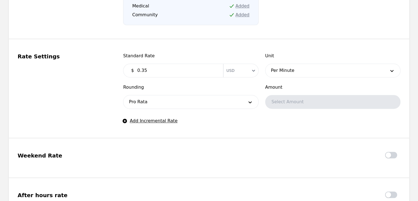
scroll to position [801, 0]
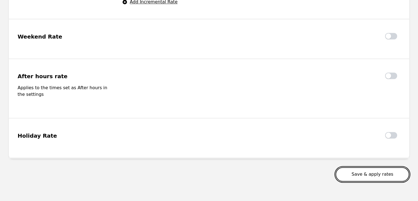
click at [370, 167] on button "Save & apply rates" at bounding box center [373, 174] width 74 height 14
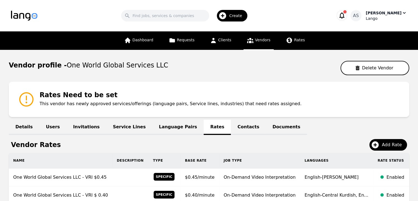
click at [384, 20] on div "Success! Vendor rate sheet updated successfully Search Create AS Aulona Sharofi…" at bounding box center [209, 100] width 418 height 201
click at [384, 16] on div "Lango" at bounding box center [386, 19] width 41 height 6
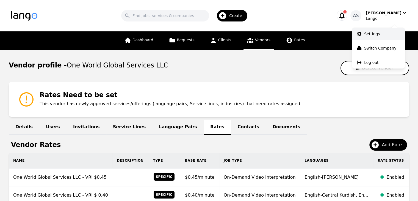
click at [379, 38] on link "Settings" at bounding box center [378, 34] width 53 height 12
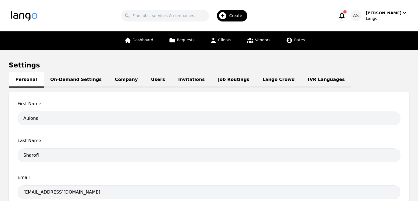
click at [212, 80] on link "Job Routings" at bounding box center [234, 79] width 45 height 15
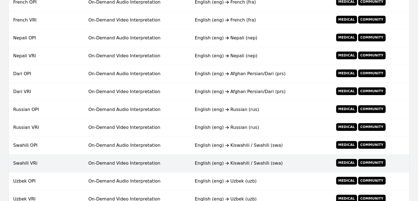
scroll to position [441, 0]
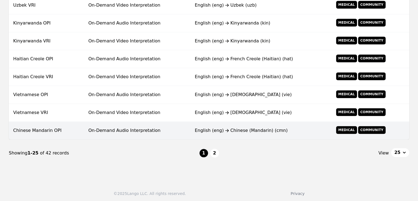
click at [193, 130] on td "English (eng) Chinese (Mandarin) (cmn)" at bounding box center [261, 131] width 141 height 18
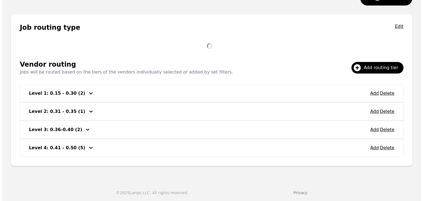
scroll to position [106, 0]
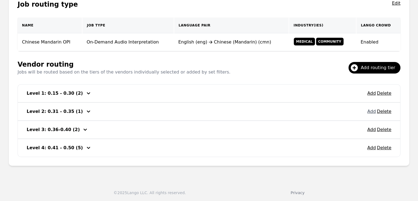
click at [373, 111] on button "Add" at bounding box center [372, 111] width 9 height 7
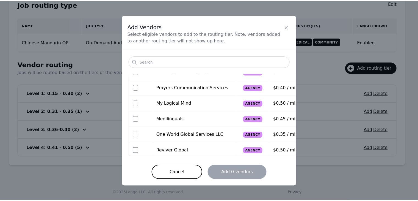
scroll to position [59, 0]
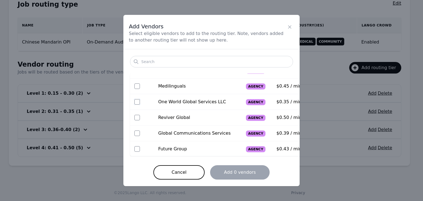
click at [135, 100] on input "checkbox" at bounding box center [137, 102] width 6 height 6
checkbox input "true"
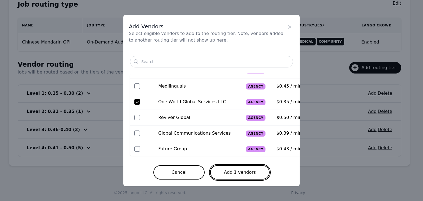
click at [244, 176] on button "Add 1 vendors" at bounding box center [239, 172] width 59 height 14
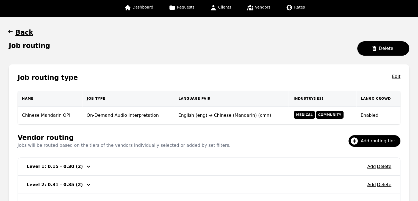
scroll to position [0, 0]
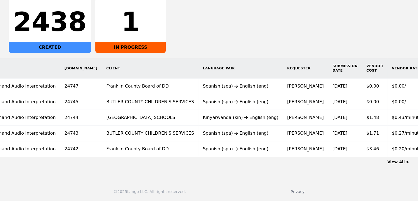
scroll to position [0, 48]
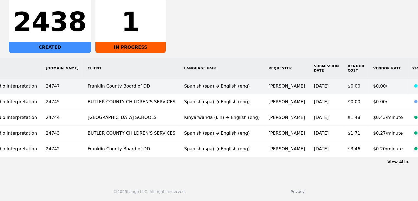
click at [264, 85] on td "[PERSON_NAME]" at bounding box center [286, 86] width 45 height 16
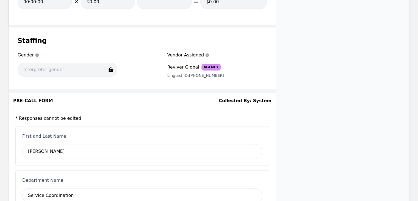
scroll to position [660, 0]
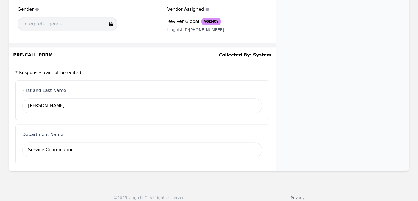
click at [79, 92] on div "First and Last Name [PERSON_NAME]" at bounding box center [142, 100] width 254 height 40
drag, startPoint x: 83, startPoint y: 102, endPoint x: 79, endPoint y: 106, distance: 5.3
click at [83, 103] on div "[PERSON_NAME]" at bounding box center [142, 105] width 240 height 15
click at [76, 109] on div "[PERSON_NAME]" at bounding box center [142, 105] width 240 height 15
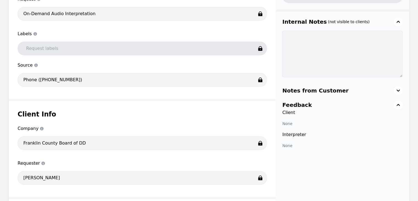
scroll to position [0, 0]
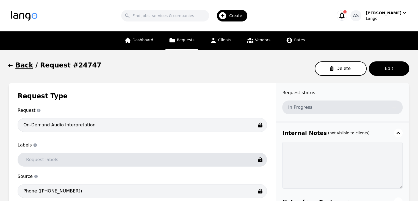
click at [11, 65] on icon "button" at bounding box center [11, 66] width 6 height 6
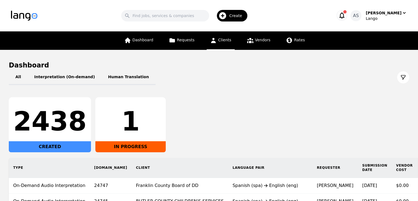
click at [215, 43] on icon at bounding box center [213, 40] width 7 height 7
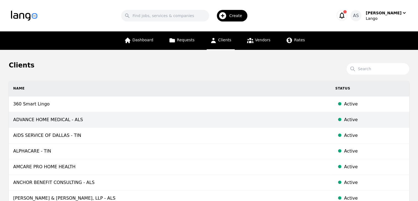
click at [143, 119] on td "ADVANCE HOME MEDICAL - ALS" at bounding box center [170, 120] width 322 height 16
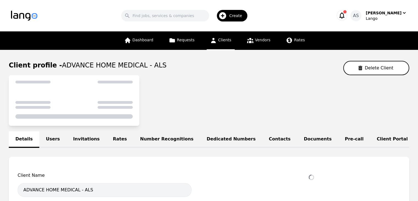
select select "active"
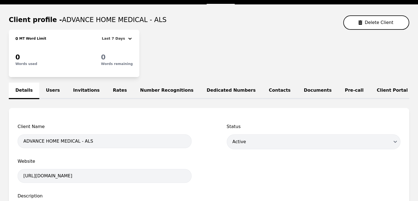
scroll to position [55, 0]
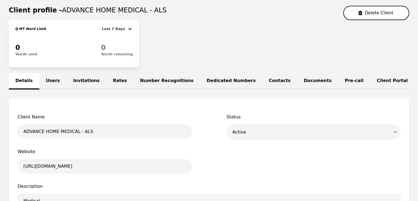
click at [204, 79] on link "Dedicated Numbers" at bounding box center [231, 81] width 62 height 17
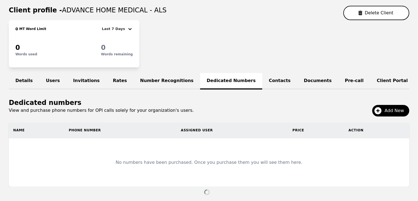
scroll to position [81, 0]
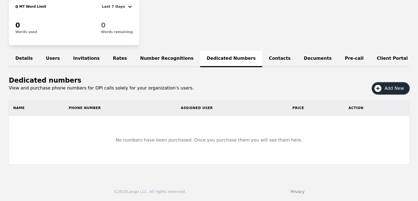
click at [387, 91] on span "Add New" at bounding box center [396, 88] width 23 height 7
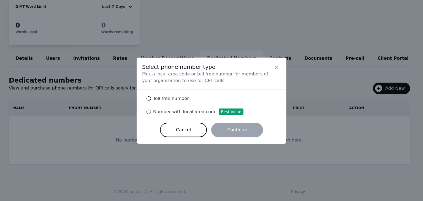
click at [160, 110] on span "Number with local area code Best Value" at bounding box center [198, 111] width 90 height 5
click at [151, 110] on input "Number with local area code Best Value" at bounding box center [148, 112] width 4 height 4
radio input "true"
click at [231, 130] on button "Continue" at bounding box center [237, 130] width 52 height 14
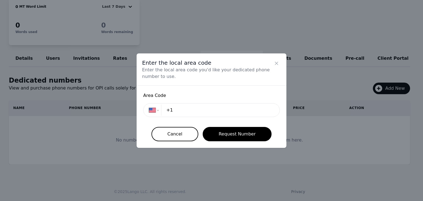
click at [221, 110] on input "+1" at bounding box center [218, 110] width 111 height 11
type input "+1"
click at [278, 63] on icon "Close" at bounding box center [276, 64] width 6 height 6
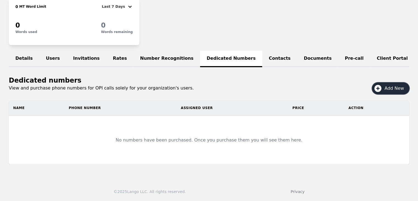
scroll to position [0, 0]
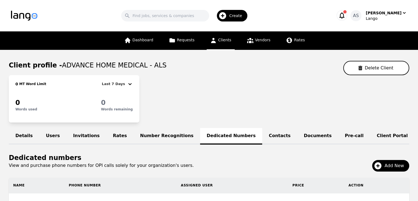
click at [218, 39] on link "Clients" at bounding box center [221, 40] width 28 height 18
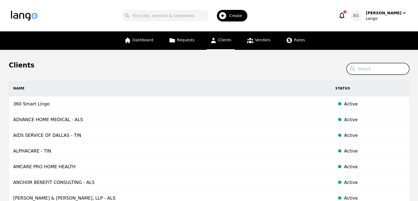
click at [380, 70] on input "Search" at bounding box center [378, 69] width 63 height 12
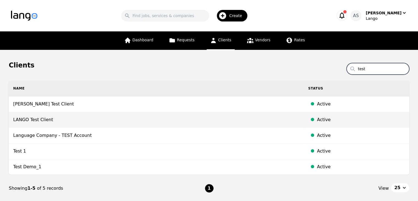
type input "test"
click at [92, 116] on td "LANGO Test Client" at bounding box center [156, 120] width 295 height 16
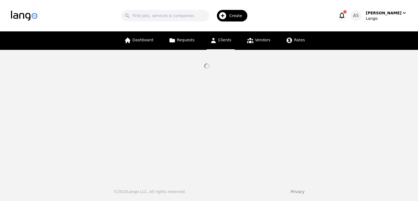
select select "active"
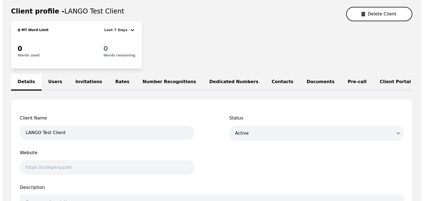
scroll to position [55, 0]
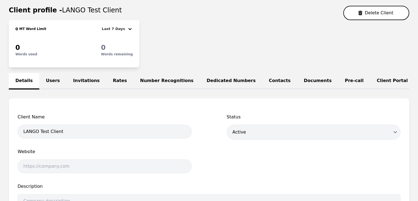
click at [202, 80] on link "Dedicated Numbers" at bounding box center [231, 81] width 62 height 17
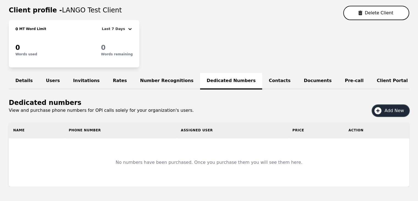
click at [396, 111] on span "Add New" at bounding box center [396, 110] width 23 height 7
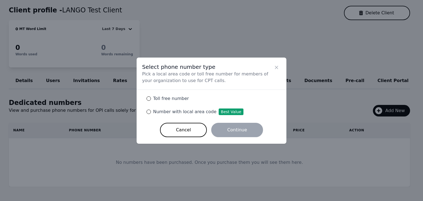
click at [169, 111] on span "Number with local area code Best Value" at bounding box center [198, 111] width 90 height 5
click at [151, 111] on input "Number with local area code Best Value" at bounding box center [148, 112] width 4 height 4
radio input "true"
click at [251, 132] on button "Continue" at bounding box center [237, 130] width 52 height 14
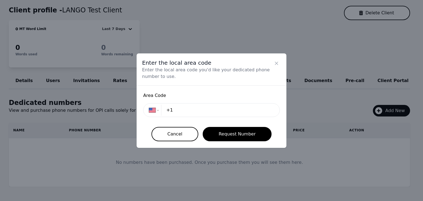
click at [223, 111] on input "+1" at bounding box center [218, 110] width 111 height 11
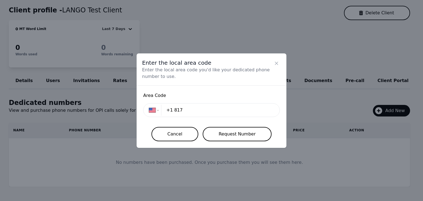
type input "+1 817"
click at [231, 131] on button "Request Number" at bounding box center [237, 134] width 69 height 14
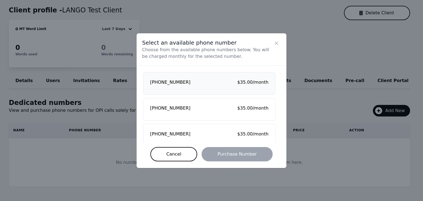
click at [187, 84] on div "[PHONE_NUMBER] $35.00/month" at bounding box center [209, 82] width 118 height 7
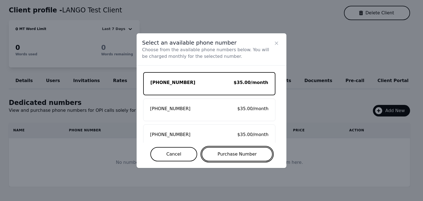
click at [248, 156] on button "Purchase Number" at bounding box center [236, 154] width 71 height 14
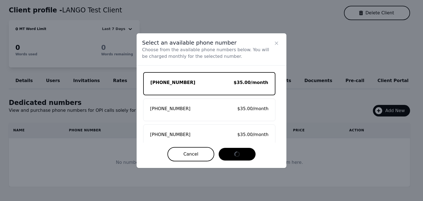
select select "US"
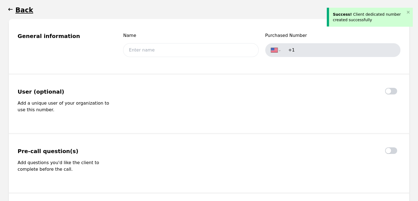
type input "[PHONE_NUMBER]"
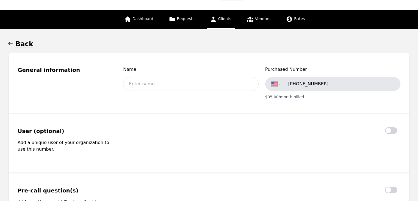
scroll to position [55, 0]
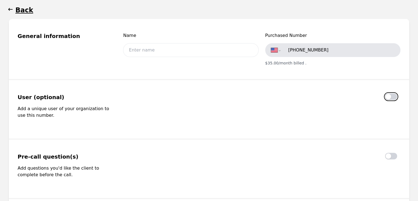
click at [389, 94] on button "button" at bounding box center [391, 96] width 12 height 7
checkbox input "true"
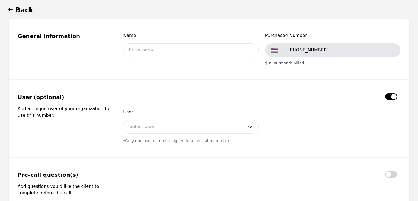
click at [206, 128] on div at bounding box center [183, 126] width 118 height 13
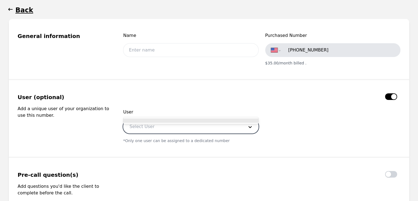
scroll to position [110, 0]
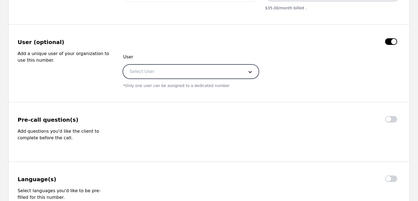
click at [217, 73] on div at bounding box center [183, 71] width 118 height 13
click at [219, 70] on div at bounding box center [183, 71] width 118 height 13
click at [251, 73] on icon at bounding box center [251, 72] width 6 height 6
click at [250, 72] on icon at bounding box center [250, 72] width 3 height 2
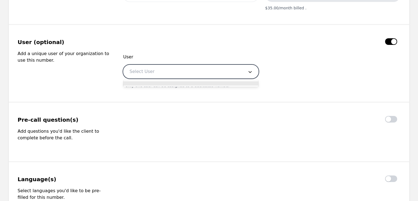
click at [248, 73] on icon at bounding box center [251, 72] width 6 height 6
click at [235, 68] on div at bounding box center [183, 71] width 118 height 13
click at [196, 84] on div at bounding box center [191, 83] width 135 height 4
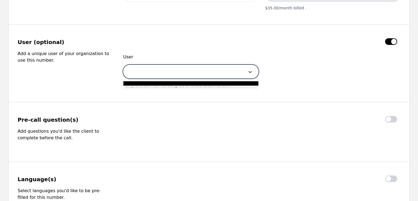
click at [248, 73] on icon at bounding box center [251, 72] width 6 height 6
click at [221, 83] on div at bounding box center [191, 83] width 135 height 4
click at [250, 69] on icon at bounding box center [251, 72] width 6 height 6
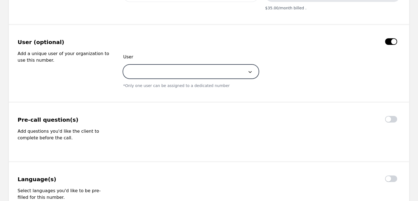
click at [250, 69] on icon at bounding box center [251, 72] width 6 height 6
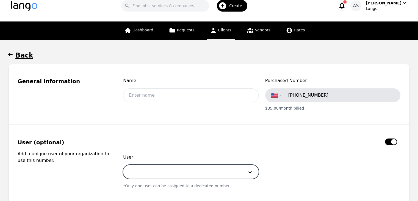
scroll to position [0, 0]
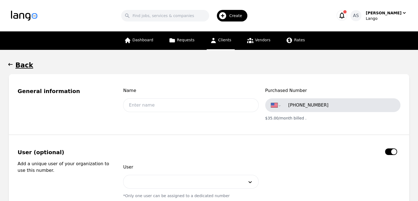
click at [9, 64] on icon "button" at bounding box center [10, 64] width 4 height 3
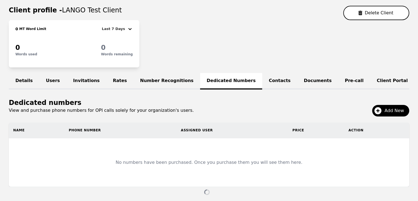
scroll to position [48, 0]
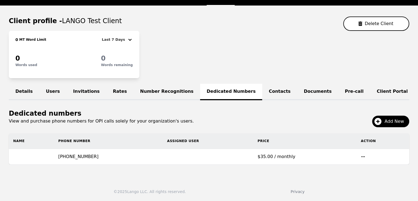
click at [46, 87] on link "Users" at bounding box center [52, 92] width 27 height 17
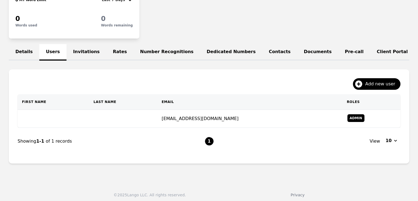
scroll to position [90, 0]
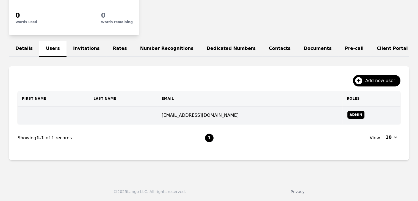
click at [193, 119] on td "[EMAIL_ADDRESS][DOMAIN_NAME]" at bounding box center [249, 115] width 185 height 18
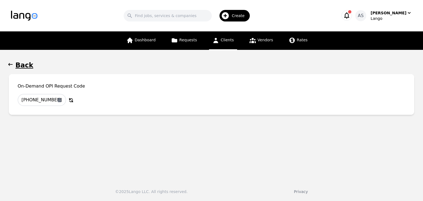
click at [8, 64] on icon "button" at bounding box center [11, 65] width 6 height 6
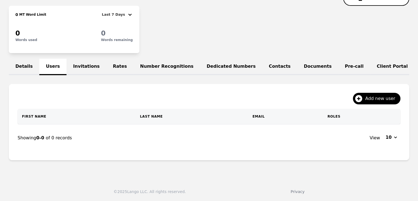
scroll to position [76, 0]
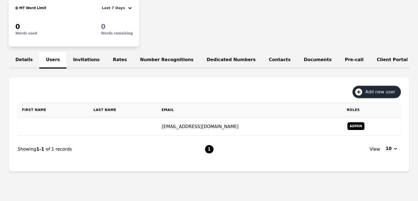
click at [379, 94] on span "Add new user" at bounding box center [383, 92] width 34 height 7
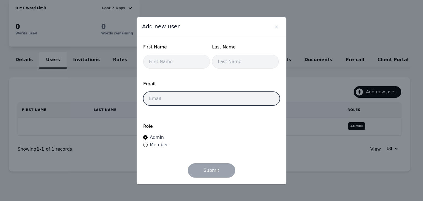
click at [156, 98] on input "email" at bounding box center [211, 99] width 136 height 14
type input "[EMAIL_ADDRESS][DOMAIN_NAME]"
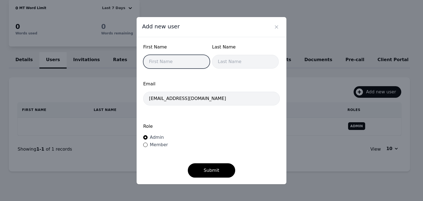
click at [185, 63] on input "text" at bounding box center [176, 62] width 67 height 14
type input "Aulona"
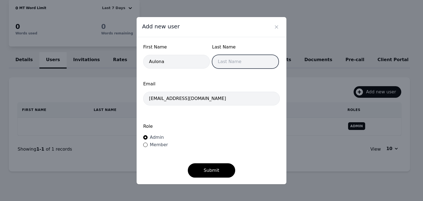
click at [226, 59] on input "text" at bounding box center [245, 62] width 67 height 14
type input "Sharofi"
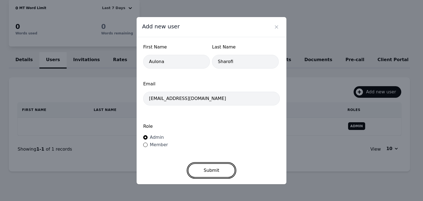
click at [207, 169] on button "Submit" at bounding box center [212, 170] width 48 height 14
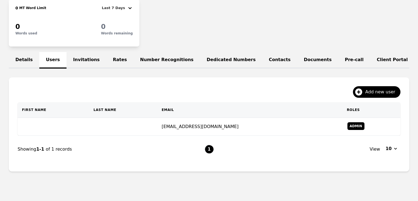
click at [216, 59] on link "Dedicated Numbers" at bounding box center [231, 60] width 62 height 17
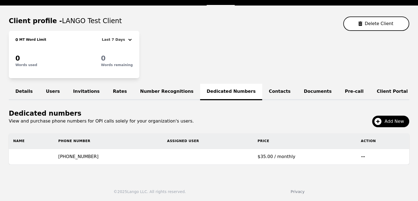
scroll to position [48, 0]
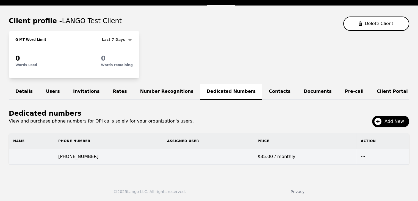
click at [361, 156] on icon "button" at bounding box center [363, 156] width 4 height 4
click at [361, 155] on icon "button" at bounding box center [363, 156] width 4 height 4
click at [323, 155] on td "$35.00 / monthly" at bounding box center [304, 157] width 103 height 16
select select "US"
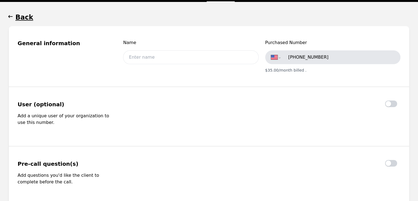
scroll to position [103, 0]
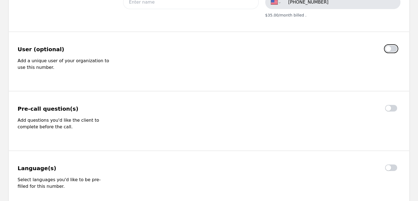
click at [389, 46] on button "button" at bounding box center [391, 48] width 12 height 7
checkbox input "true"
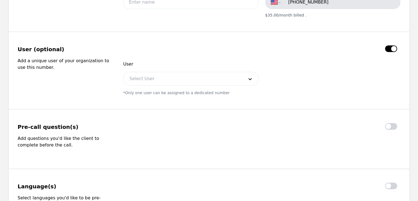
click at [190, 78] on div at bounding box center [183, 78] width 118 height 13
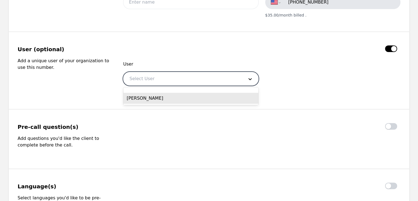
click at [196, 98] on div "[PERSON_NAME]" at bounding box center [191, 98] width 135 height 11
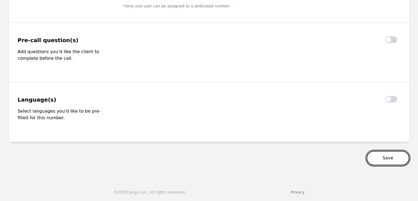
click at [385, 157] on button "Save" at bounding box center [388, 158] width 43 height 14
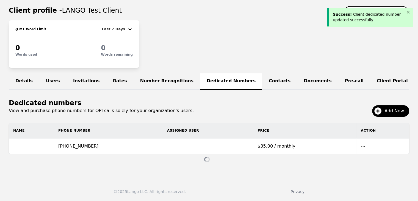
scroll to position [48, 0]
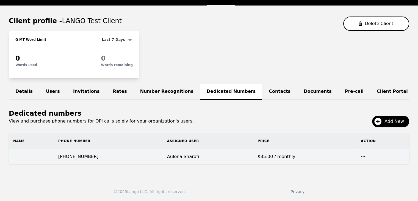
click at [362, 156] on icon "button" at bounding box center [363, 156] width 4 height 4
click at [375, 168] on button "Delete" at bounding box center [371, 167] width 21 height 10
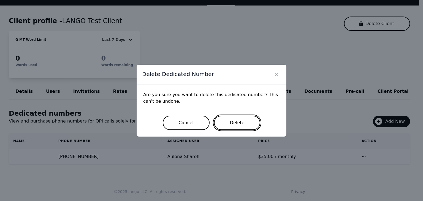
drag, startPoint x: 374, startPoint y: 167, endPoint x: 236, endPoint y: 121, distance: 146.0
click at [236, 121] on button "Delete" at bounding box center [237, 123] width 46 height 14
